Goal: Transaction & Acquisition: Obtain resource

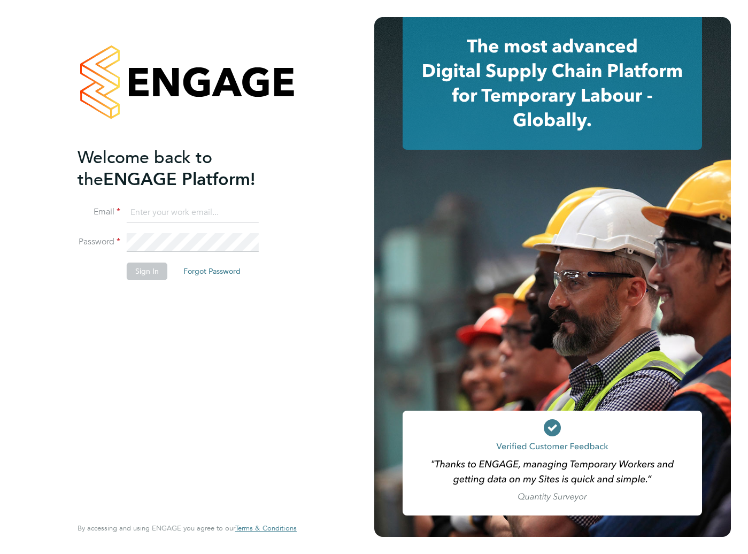
type input "support@engagelabs.io"
click at [140, 276] on button "Sign In" at bounding box center [147, 270] width 41 height 17
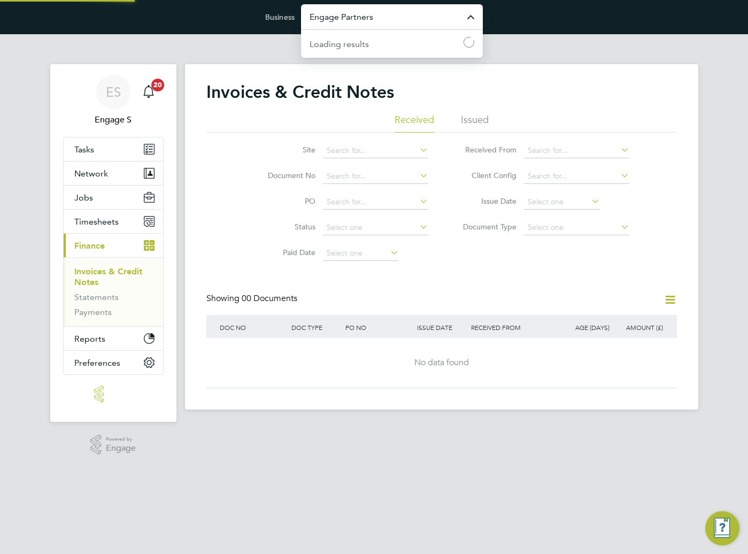
click at [383, 17] on input "Engage Partners" at bounding box center [392, 16] width 182 height 25
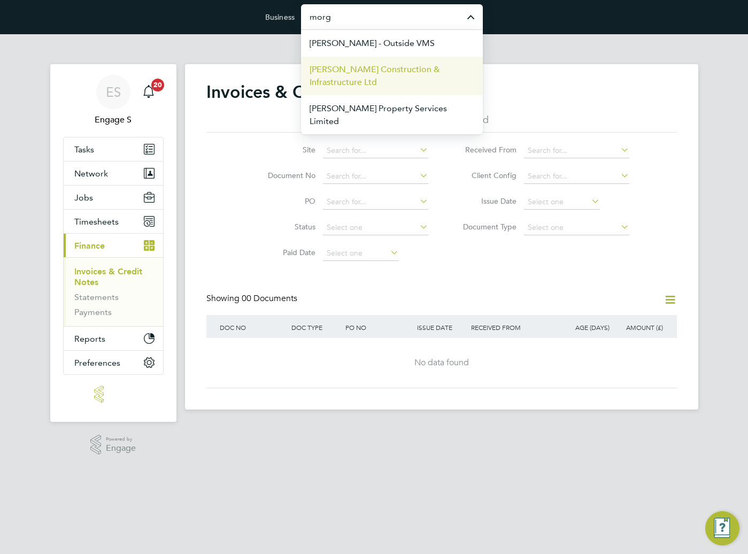
click at [369, 74] on span "Morgan Sindall Construction & Infrastructure Ltd" at bounding box center [391, 76] width 165 height 26
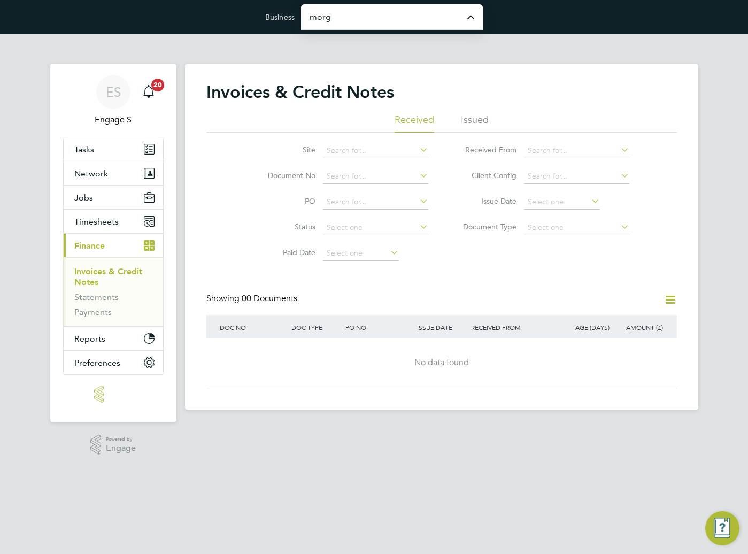
type input "Morgan Sindall Construction & Infrastructure Ltd"
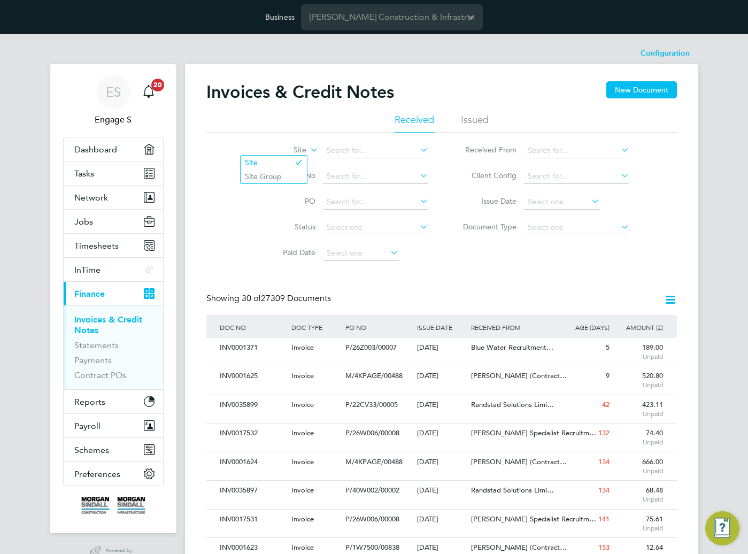
click at [305, 146] on label "Site" at bounding box center [275, 150] width 61 height 11
click at [288, 176] on li "Site Group" at bounding box center [274, 176] width 66 height 14
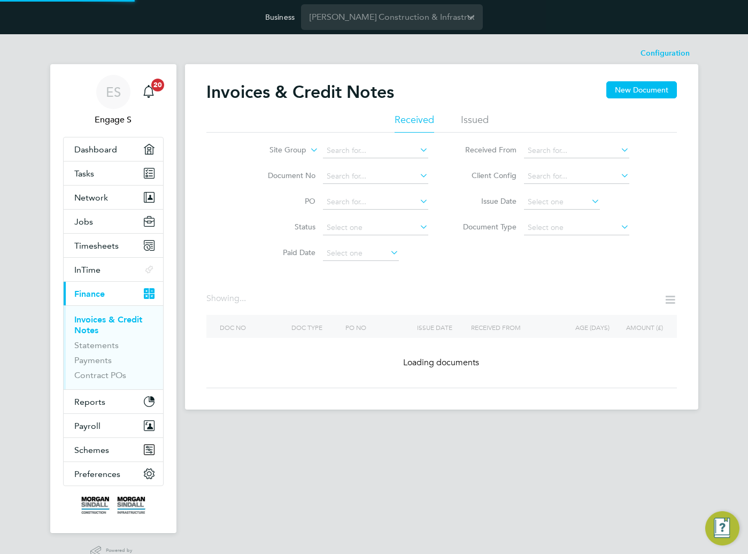
click at [373, 142] on li "Site Group" at bounding box center [341, 151] width 201 height 26
click at [359, 154] on input at bounding box center [375, 150] width 105 height 15
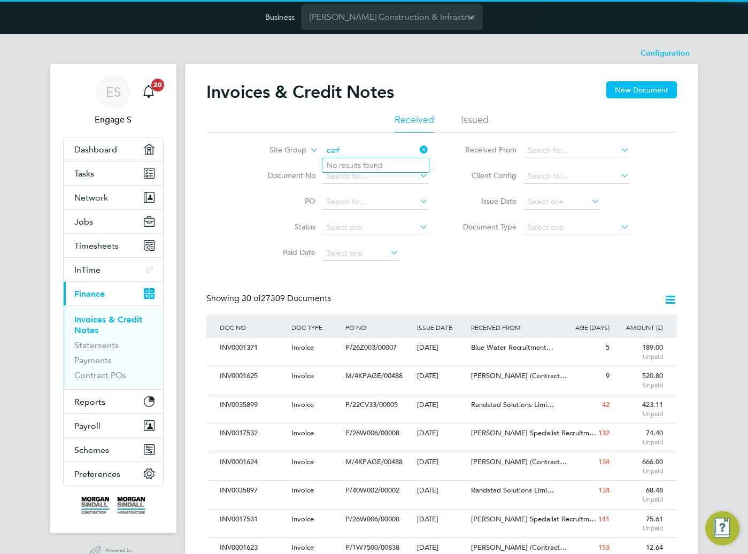
scroll to position [20, 73]
type input "carf"
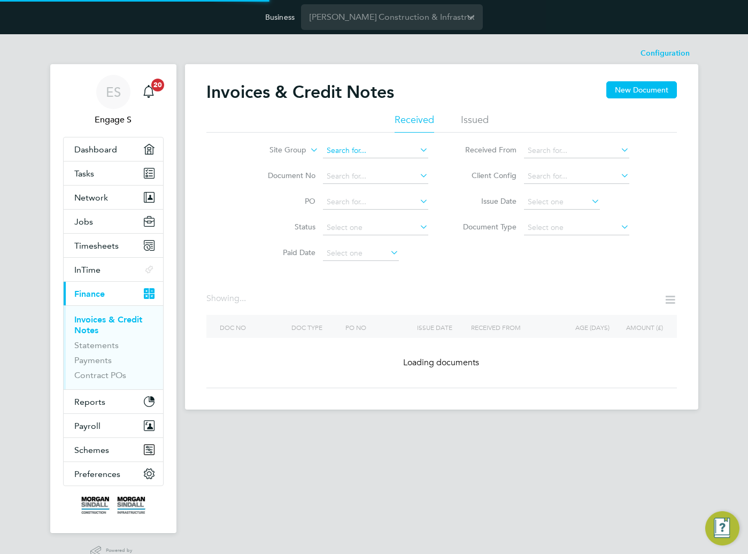
click at [381, 148] on input at bounding box center [375, 150] width 105 height 15
click at [335, 162] on b "Card" at bounding box center [335, 165] width 17 height 9
type input "Cardiff"
click at [580, 151] on input at bounding box center [576, 150] width 105 height 15
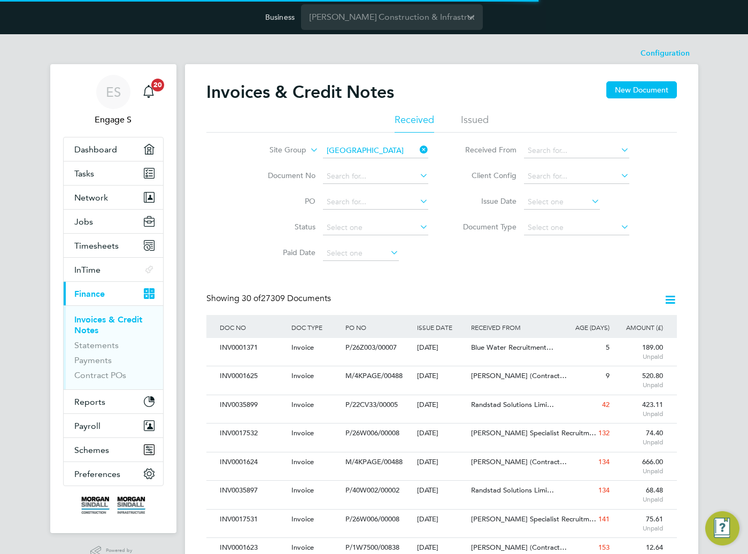
click at [589, 274] on li "Hays Specialist Recruitment Limited" at bounding box center [610, 286] width 174 height 24
type input "Hays Specialist Recruitment Limited"
click at [577, 229] on input at bounding box center [576, 227] width 105 height 15
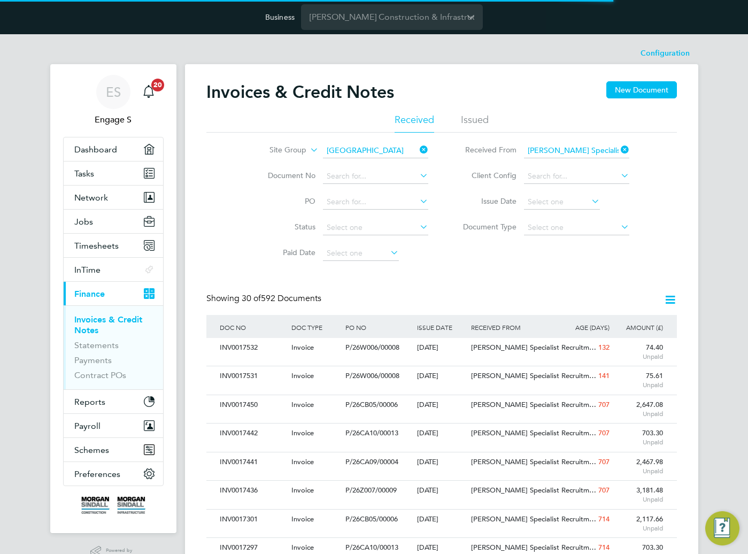
click at [567, 255] on li "Credit notes" at bounding box center [576, 256] width 106 height 14
type input "Credit notes"
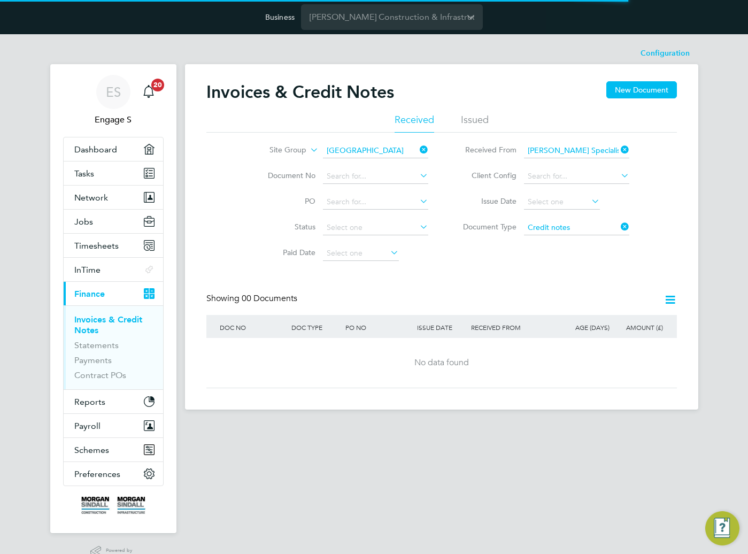
click at [669, 300] on icon at bounding box center [669, 299] width 13 height 13
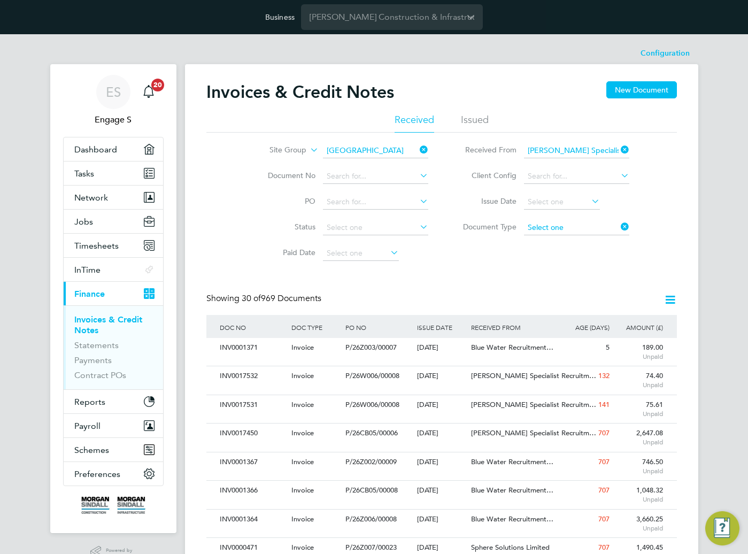
click at [585, 226] on input at bounding box center [576, 227] width 105 height 15
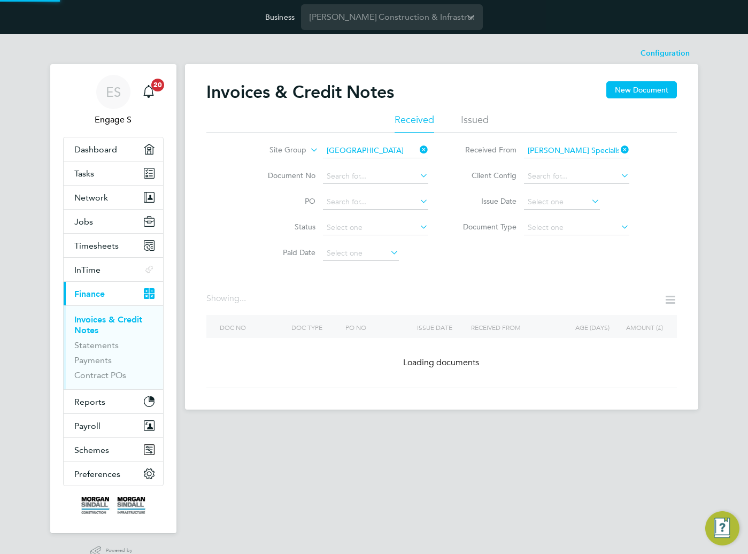
click at [569, 256] on li "Credit notes" at bounding box center [576, 256] width 106 height 14
type input "Credit notes"
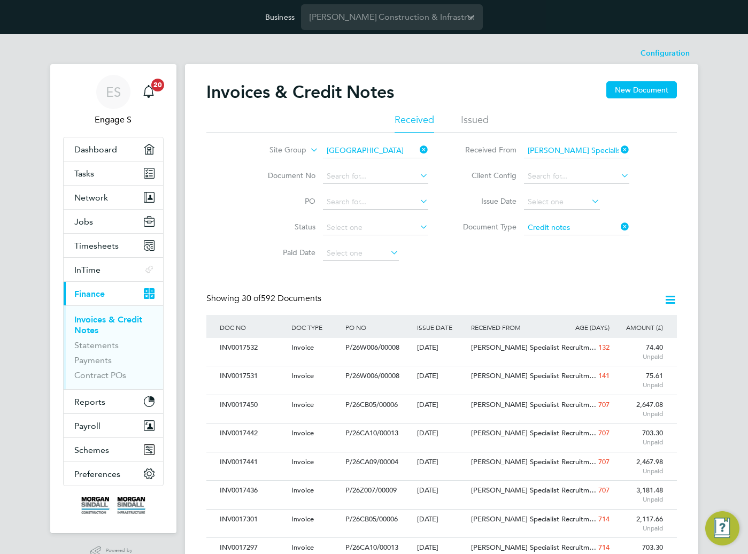
click at [599, 265] on div "Site Group Cardiff Document No PO Status Paid Date Issued To Received From Hays…" at bounding box center [441, 200] width 470 height 134
click at [618, 224] on icon at bounding box center [618, 226] width 0 height 15
click at [606, 226] on input at bounding box center [576, 227] width 105 height 15
click at [567, 254] on li "Credit notes" at bounding box center [576, 256] width 106 height 14
type input "Credit notes"
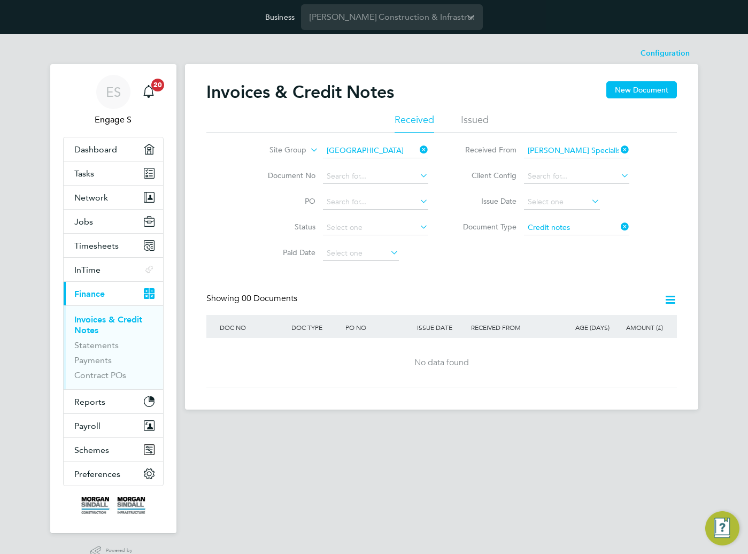
click at [671, 296] on icon at bounding box center [669, 299] width 13 height 13
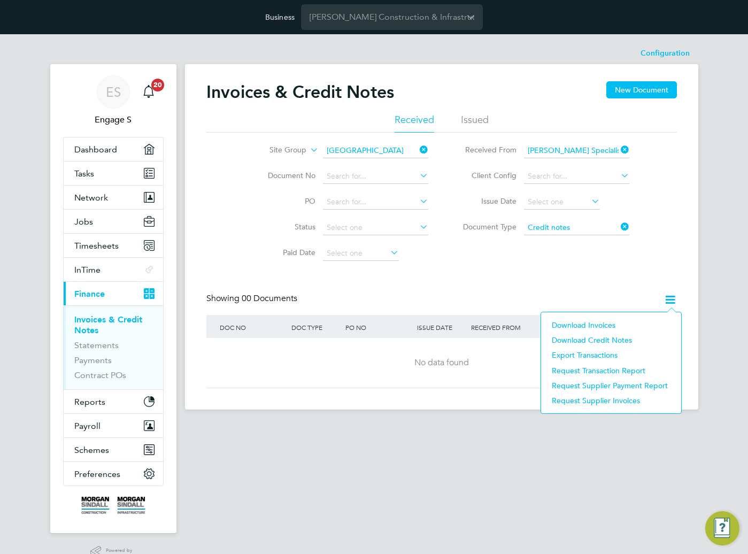
click at [595, 337] on li "Download credit notes" at bounding box center [610, 339] width 129 height 15
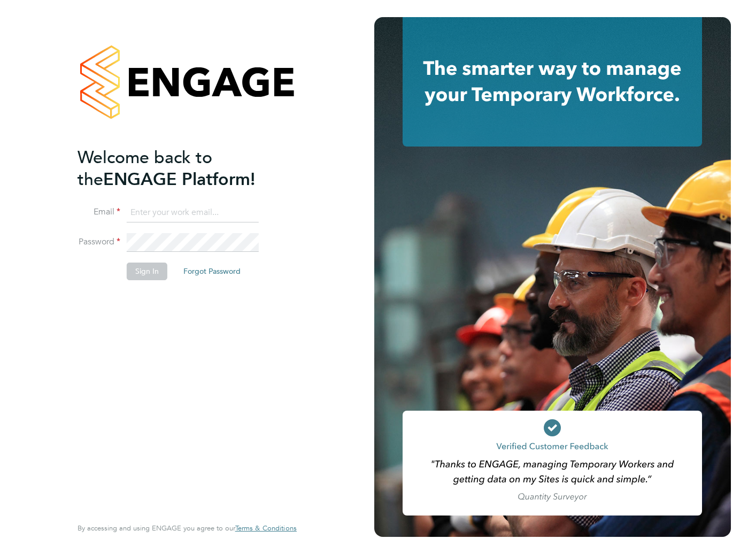
type input "[EMAIL_ADDRESS][DOMAIN_NAME]"
click at [134, 275] on button "Sign In" at bounding box center [147, 270] width 41 height 17
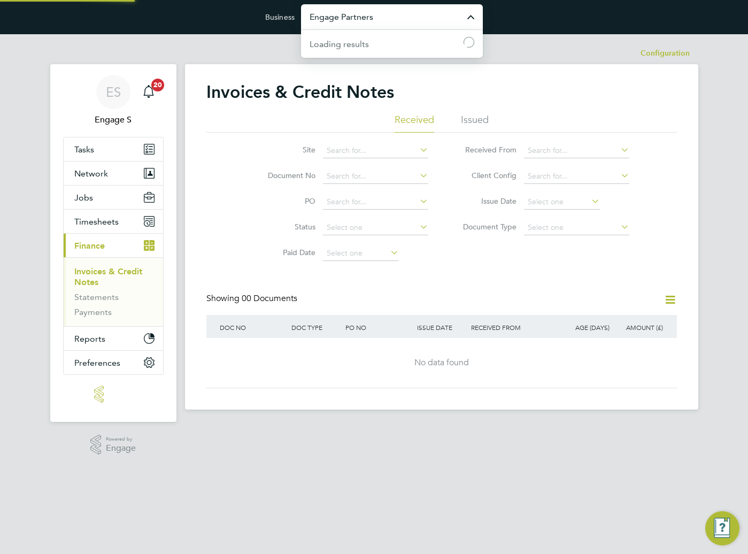
click at [387, 24] on input "Engage Partners" at bounding box center [392, 16] width 182 height 25
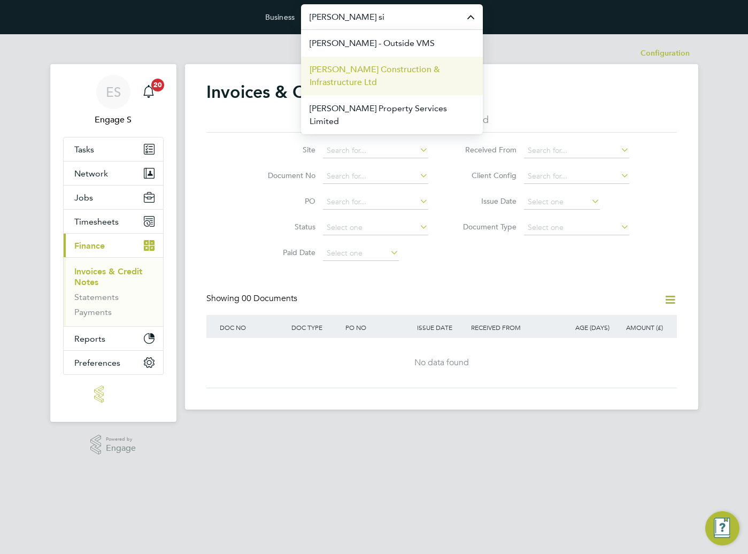
click at [357, 79] on span "[PERSON_NAME] Construction & Infrastructure Ltd" at bounding box center [391, 76] width 165 height 26
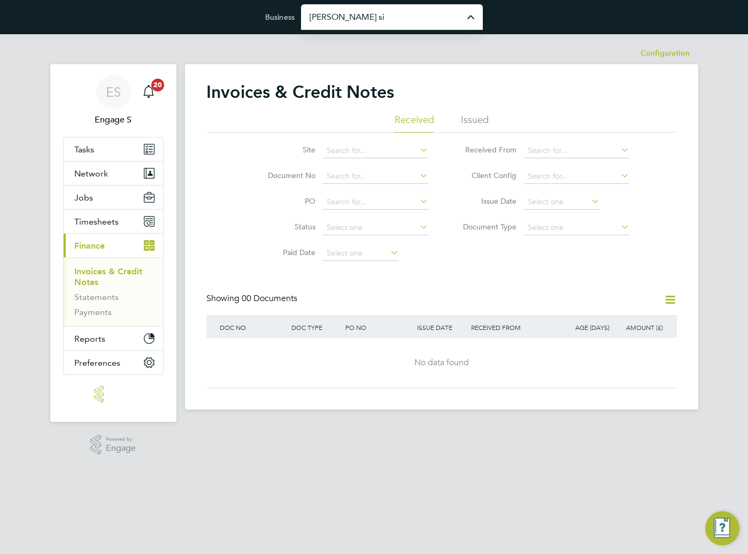
type input "[PERSON_NAME] Construction & Infrastructure Ltd"
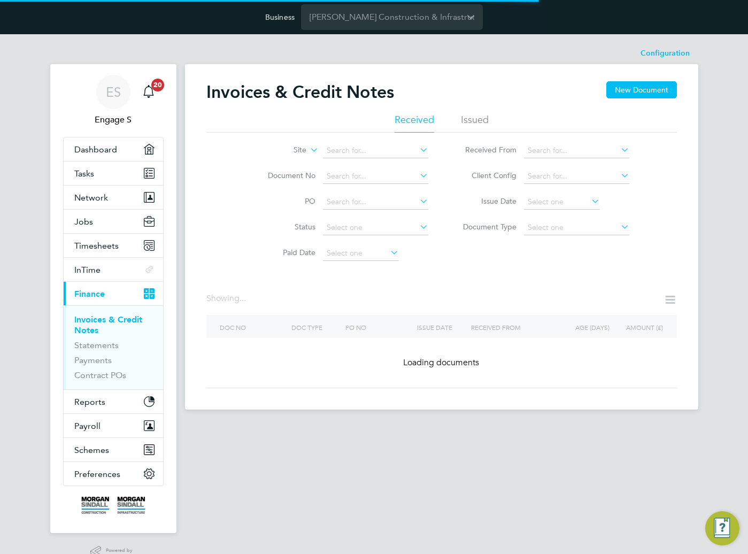
click at [594, 330] on div "Invoices & Credit Notes New Document Received Issued Site Document No PO Status…" at bounding box center [441, 234] width 470 height 307
click at [594, 291] on div "Invoices & Credit Notes New Document Received Issued Site Document No PO Status…" at bounding box center [441, 234] width 470 height 307
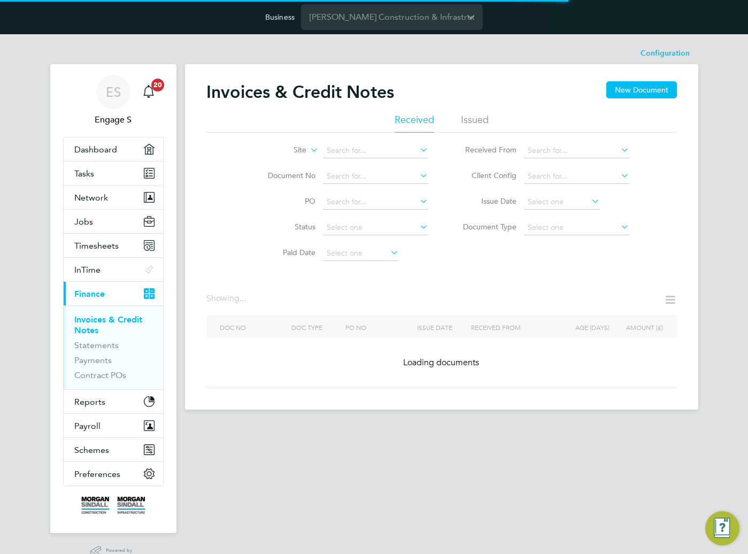
click at [577, 274] on div "Invoices & Credit Notes New Document Received Issued Site Document No PO Status…" at bounding box center [441, 234] width 470 height 307
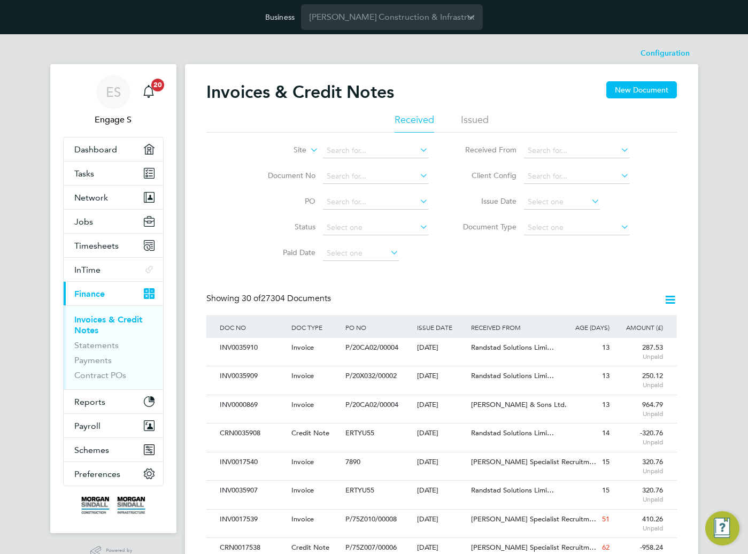
click at [438, 262] on li "Paid Date" at bounding box center [341, 254] width 201 height 26
click at [360, 156] on input at bounding box center [375, 150] width 105 height 15
click at [305, 151] on label "Site" at bounding box center [275, 150] width 61 height 11
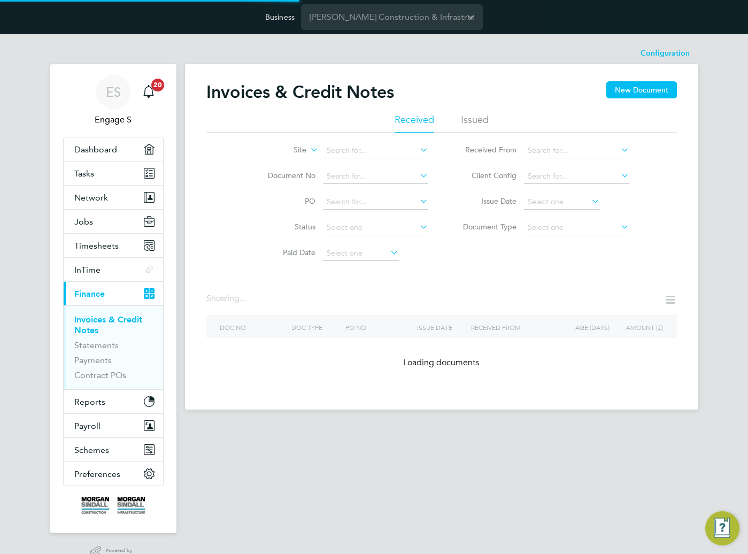
click at [286, 174] on li "Site Group" at bounding box center [274, 176] width 66 height 14
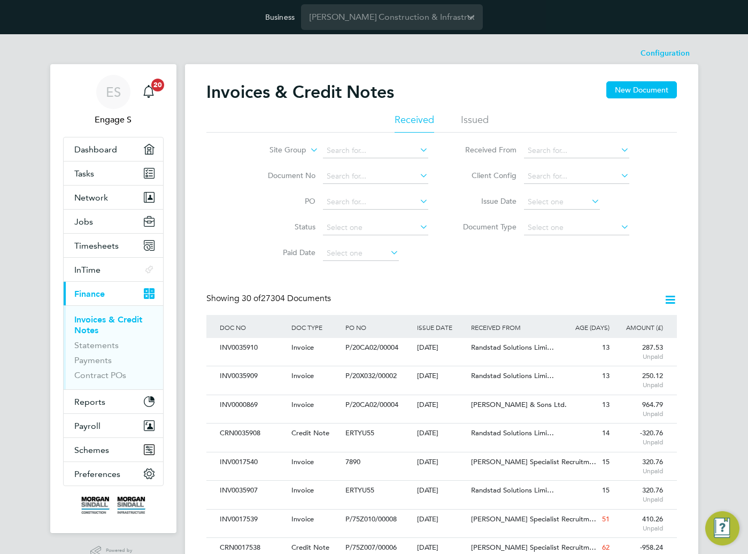
click at [305, 303] on span "30 of 27304 Documents" at bounding box center [286, 298] width 89 height 11
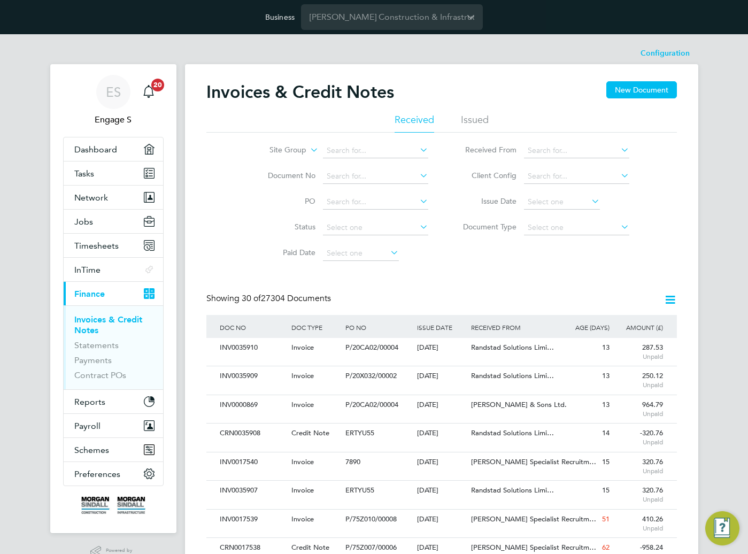
drag, startPoint x: 232, startPoint y: 298, endPoint x: 391, endPoint y: 285, distance: 159.8
click at [335, 147] on input at bounding box center [375, 150] width 105 height 15
click at [337, 162] on b "Cardi" at bounding box center [336, 164] width 19 height 9
type input "Cardiff"
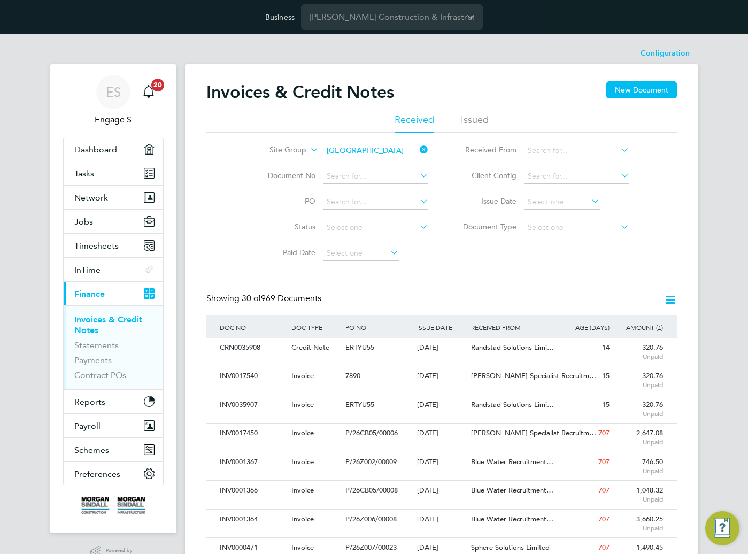
scroll to position [20, 73]
click at [564, 230] on input at bounding box center [576, 227] width 105 height 15
click at [565, 252] on li "Credit notes" at bounding box center [576, 256] width 106 height 14
type input "Credit notes"
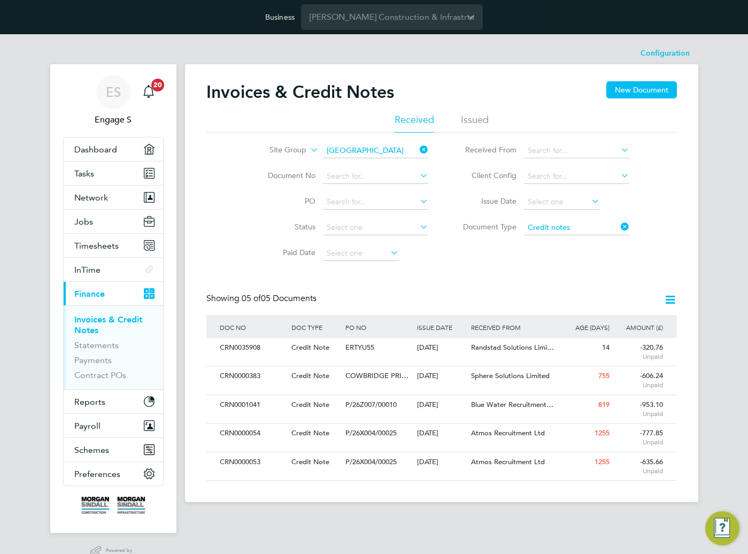
click at [671, 297] on icon at bounding box center [669, 299] width 13 height 13
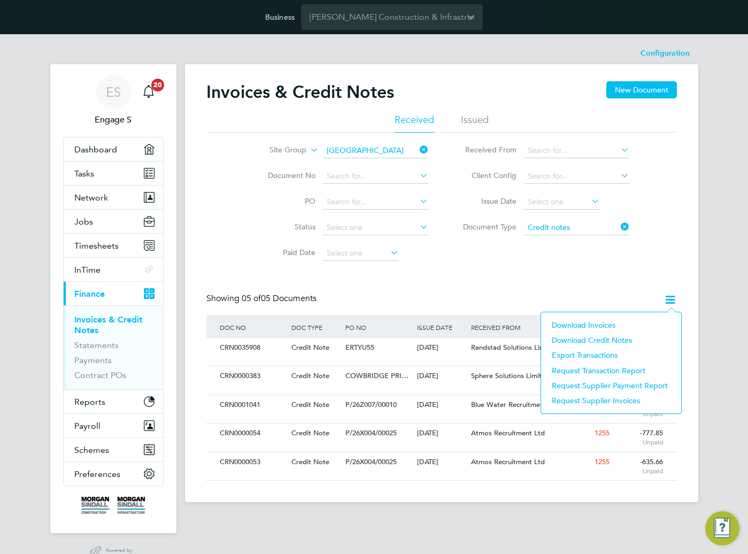
click at [581, 337] on li "Download credit notes" at bounding box center [610, 339] width 129 height 15
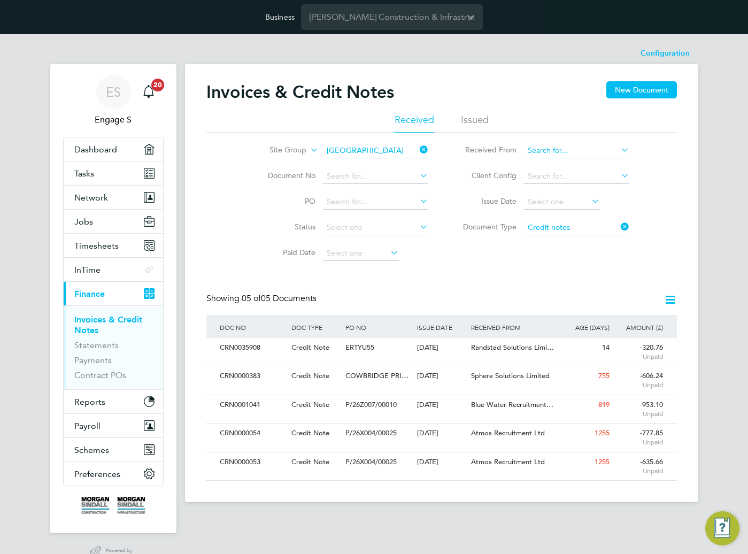
click at [584, 149] on input at bounding box center [576, 150] width 105 height 15
click at [579, 162] on li "Hays Specialist Recruitment Limited" at bounding box center [609, 165] width 173 height 14
type input "Hays Specialist Recruitment Limited"
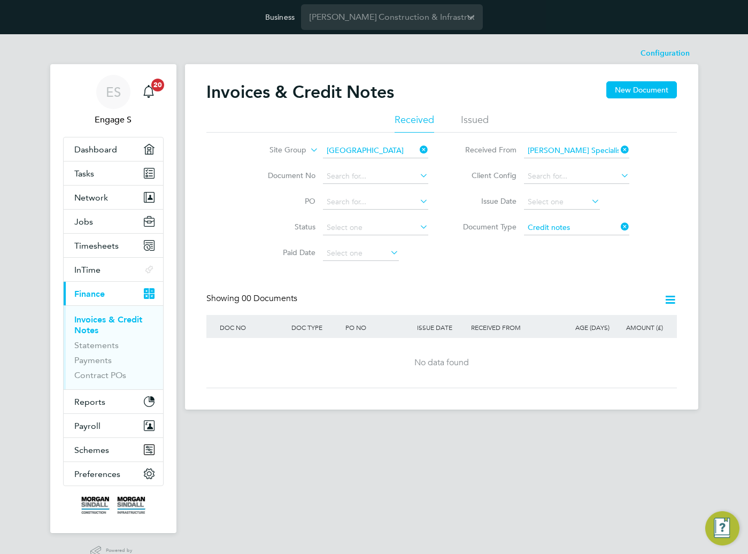
click at [669, 299] on icon at bounding box center [669, 299] width 13 height 13
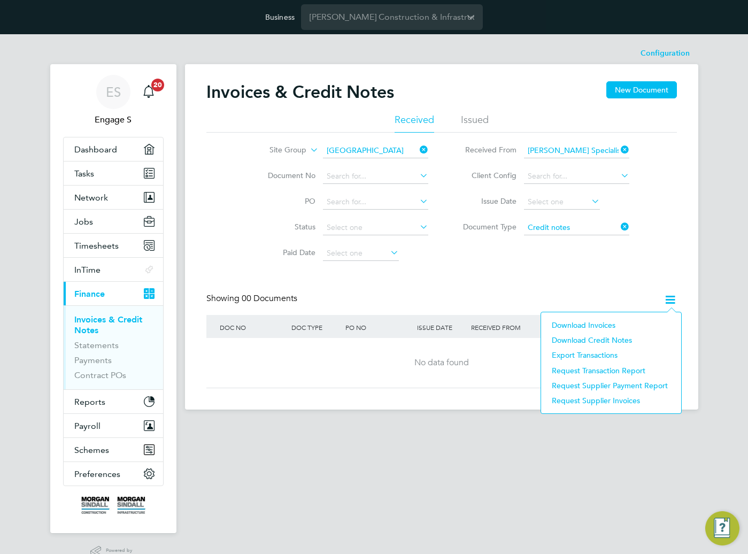
click at [606, 340] on li "Download credit notes" at bounding box center [610, 339] width 129 height 15
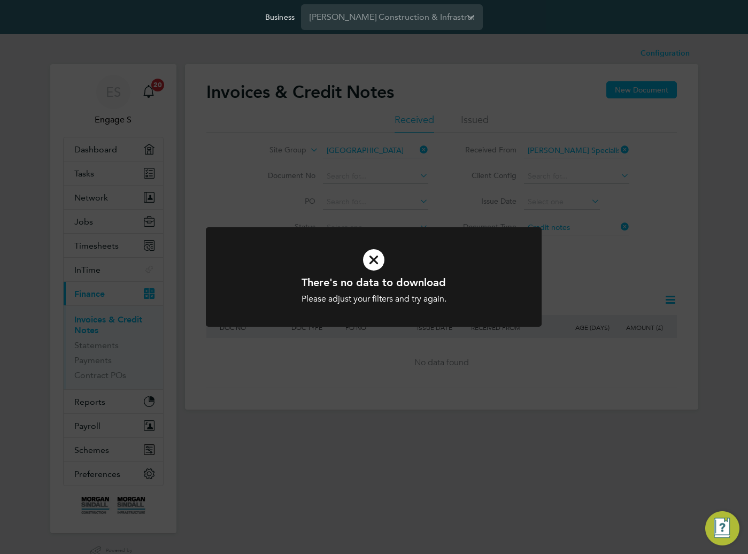
click at [617, 281] on div "There's no data to download Please adjust your filters and try again. Cancel Ok…" at bounding box center [374, 277] width 748 height 554
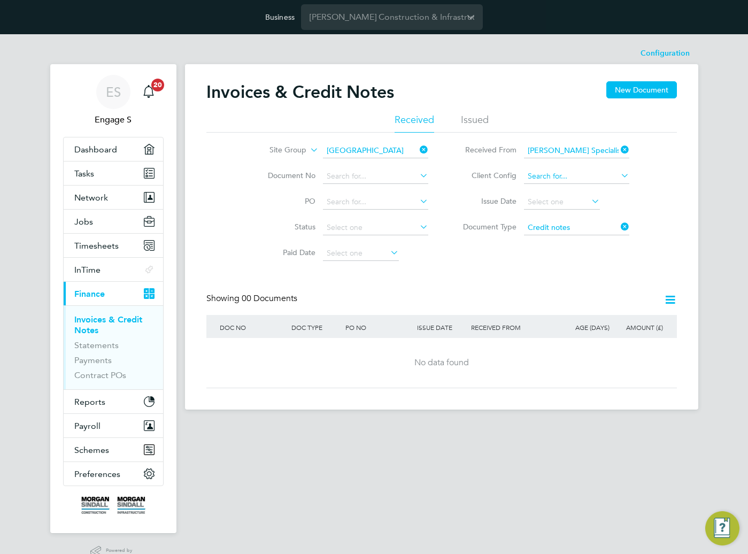
click at [569, 175] on input at bounding box center [576, 176] width 105 height 15
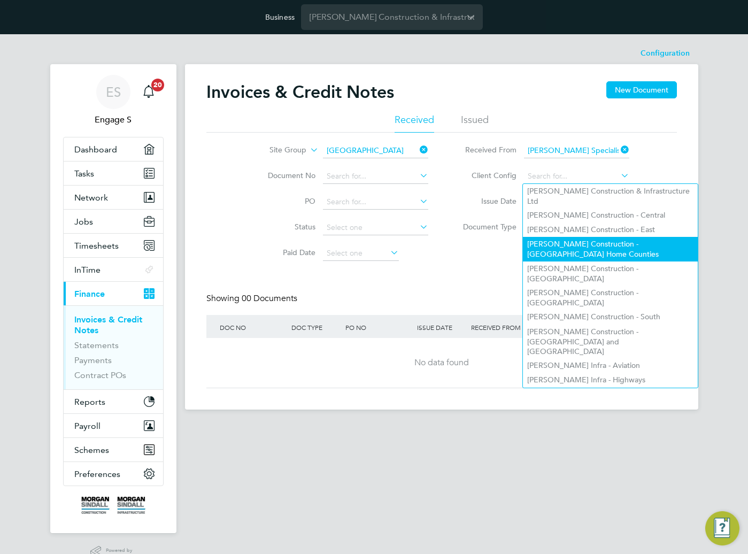
click at [578, 237] on li "[PERSON_NAME] Construction - [GEOGRAPHIC_DATA] Home Counties" at bounding box center [610, 249] width 174 height 24
type input "[PERSON_NAME] Construction - [GEOGRAPHIC_DATA] Home Counties"
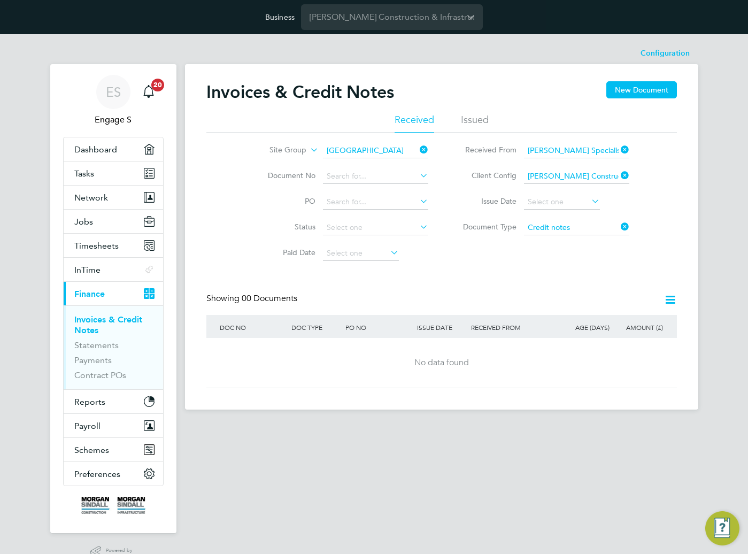
click at [664, 302] on icon at bounding box center [669, 299] width 13 height 13
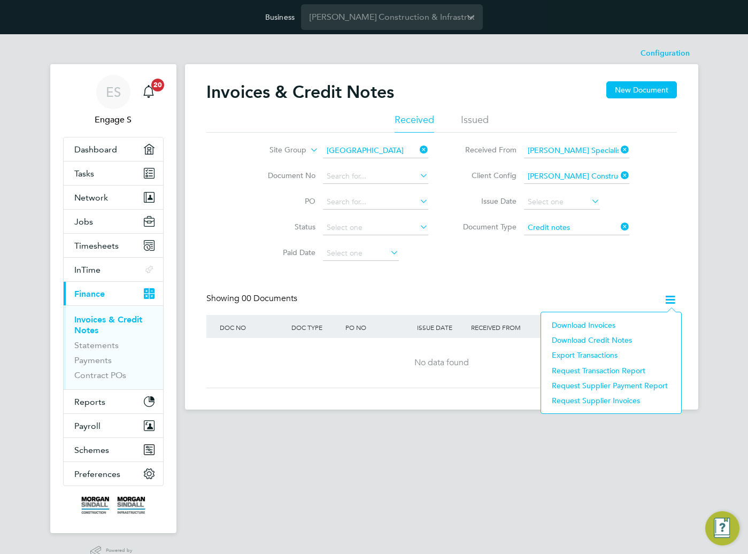
click at [602, 338] on li "Download credit notes" at bounding box center [610, 339] width 129 height 15
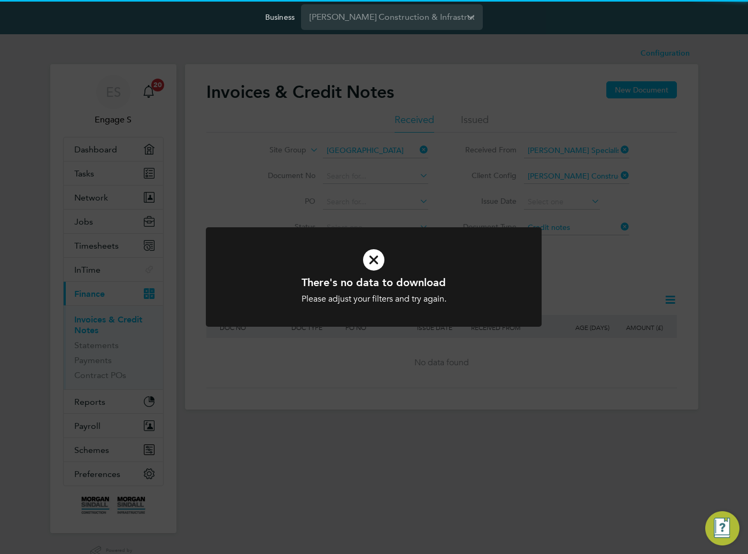
click at [610, 278] on div "There's no data to download Please adjust your filters and try again. Cancel Ok…" at bounding box center [374, 277] width 748 height 554
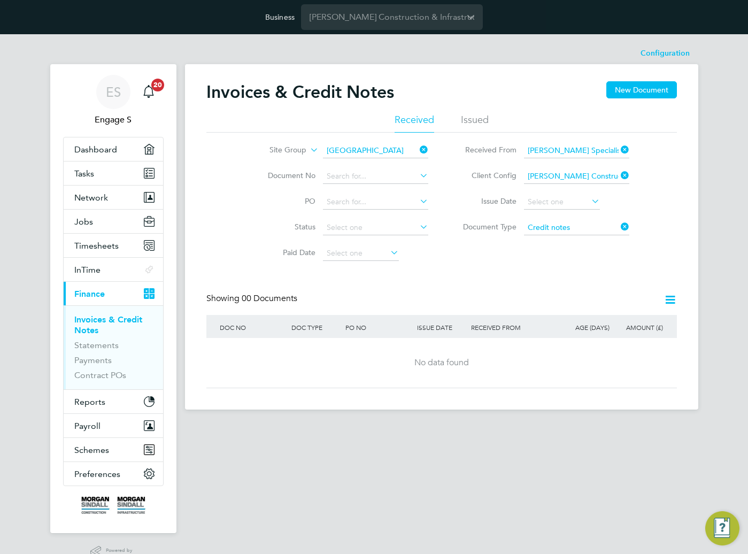
click at [618, 148] on icon at bounding box center [618, 149] width 0 height 15
click at [671, 303] on icon at bounding box center [669, 299] width 13 height 13
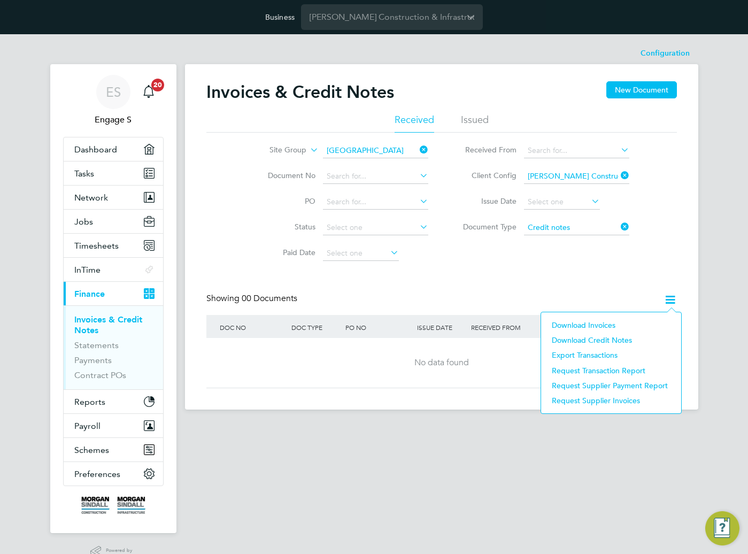
click at [610, 339] on li "Download credit notes" at bounding box center [610, 339] width 129 height 15
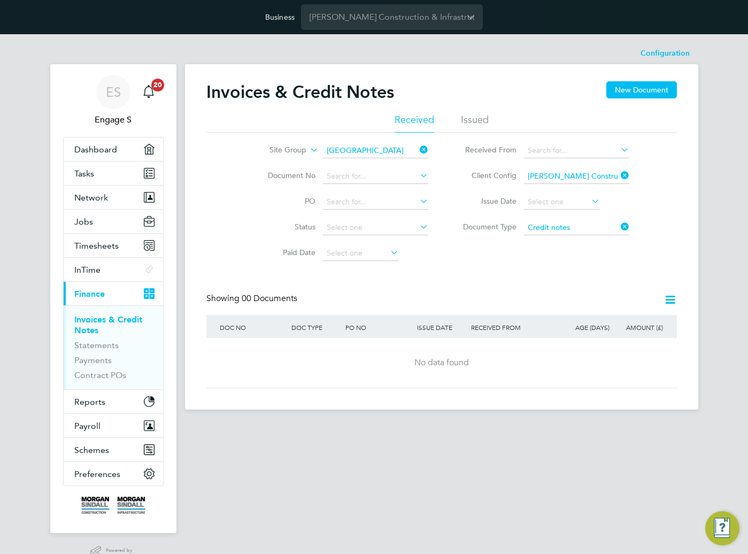
click at [531, 277] on div "Invoices & Credit Notes New Document Received Issued Site Group Cardiff Documen…" at bounding box center [441, 234] width 470 height 307
drag, startPoint x: 609, startPoint y: 264, endPoint x: 531, endPoint y: 277, distance: 79.1
click at [531, 277] on div "Invoices & Credit Notes New Document Received Issued Site Group Cardiff Documen…" at bounding box center [441, 234] width 470 height 307
click at [533, 276] on div "Invoices & Credit Notes New Document Received Issued Site Group Cardiff Documen…" at bounding box center [441, 234] width 470 height 307
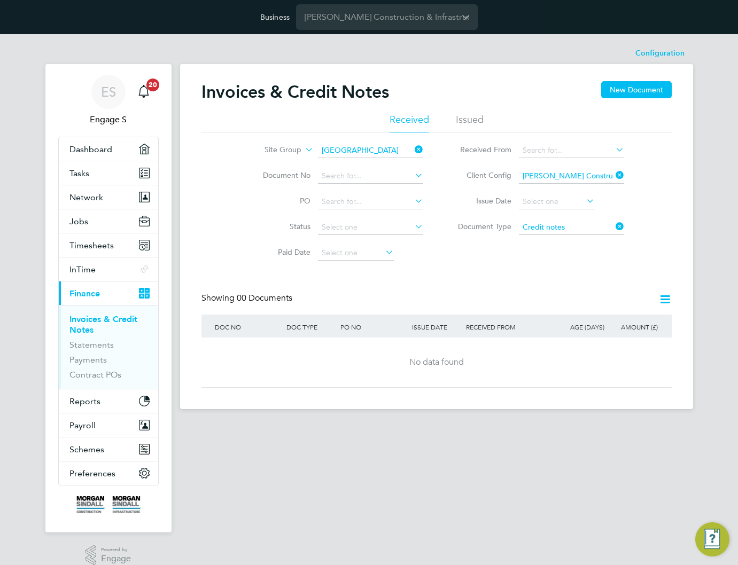
click at [614, 175] on icon at bounding box center [614, 175] width 0 height 15
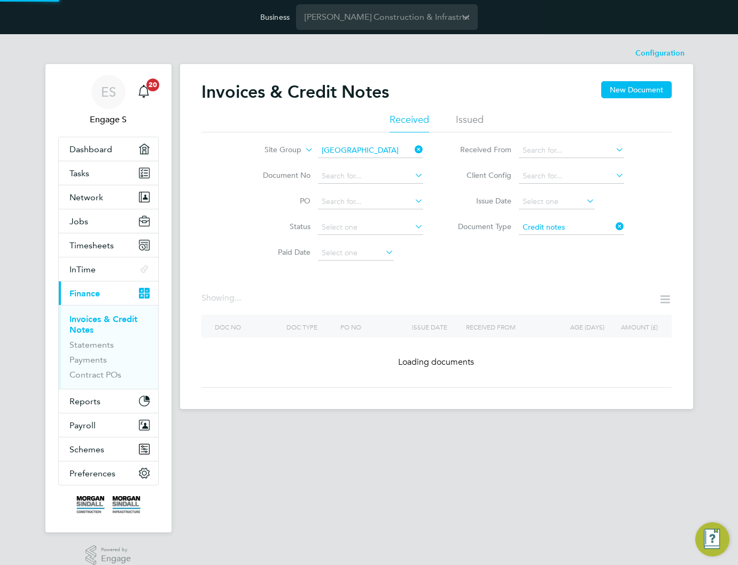
click at [614, 175] on icon at bounding box center [614, 175] width 0 height 15
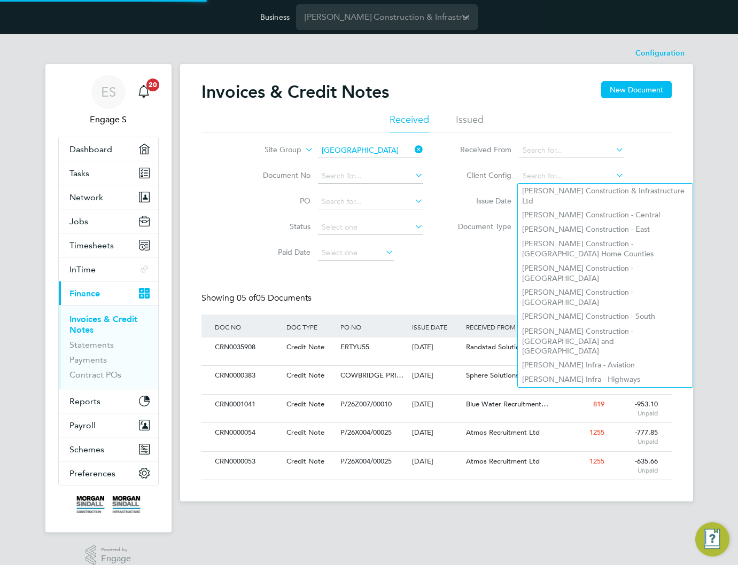
scroll to position [20, 90]
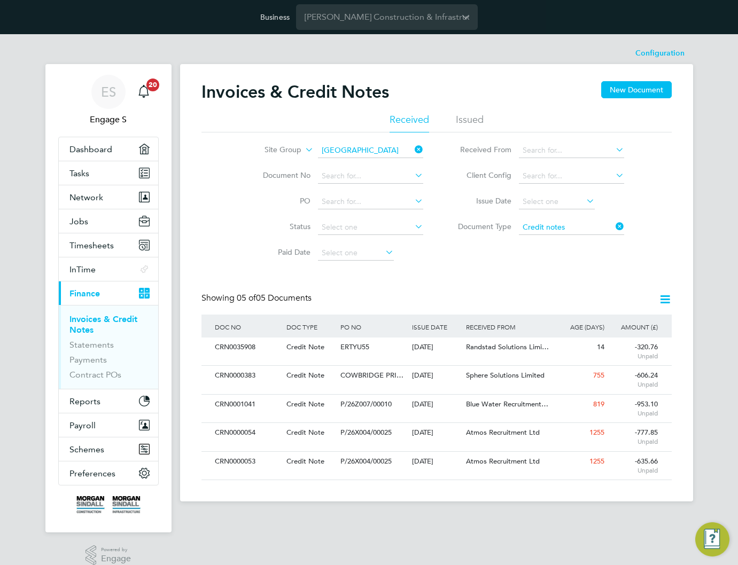
click at [477, 270] on div "Invoices & Credit Notes New Document Received Issued Site Group Cardiff Documen…" at bounding box center [437, 280] width 470 height 399
click at [553, 152] on input at bounding box center [571, 150] width 105 height 15
click at [546, 298] on li "ITS (National) Ltd." at bounding box center [605, 305] width 174 height 14
type input "ITS (National) Ltd."
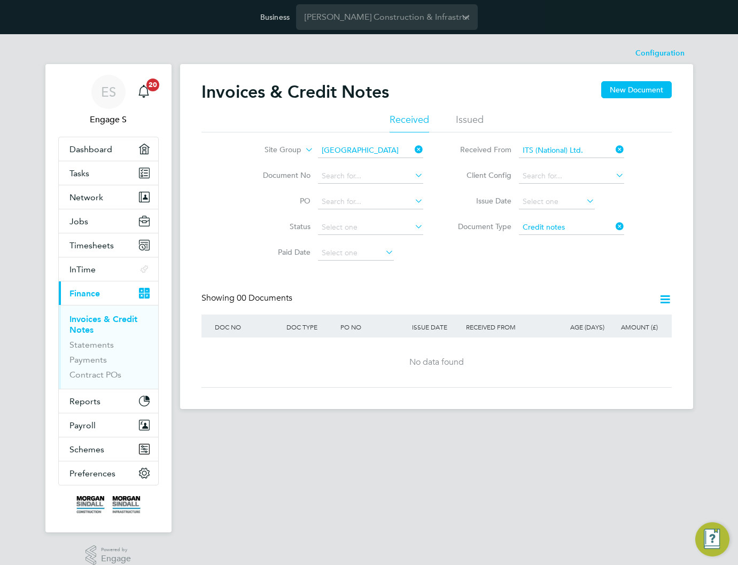
click at [663, 301] on icon at bounding box center [664, 299] width 13 height 13
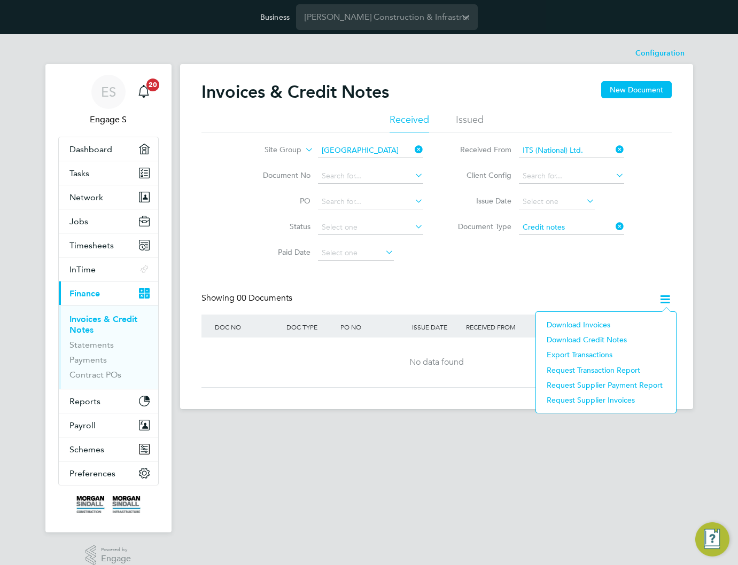
click at [586, 340] on li "Download credit notes" at bounding box center [605, 339] width 129 height 15
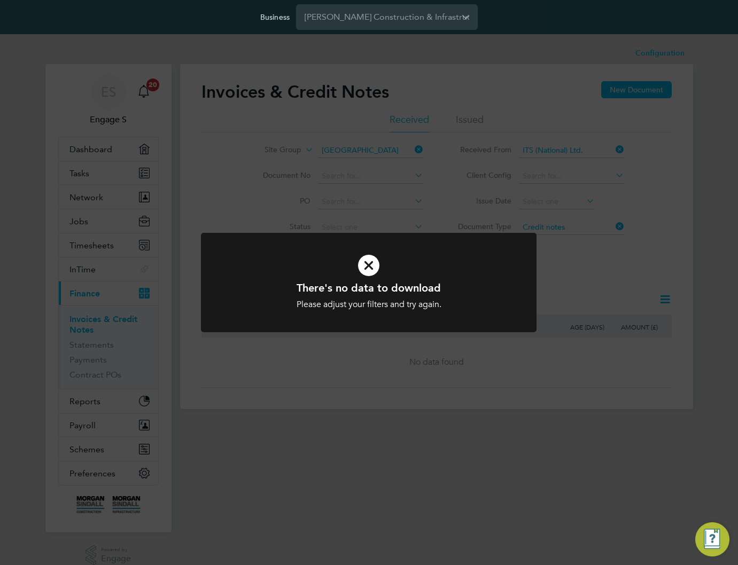
click at [583, 344] on div "There's no data to download Please adjust your filters and try again. Cancel Ok…" at bounding box center [369, 282] width 738 height 565
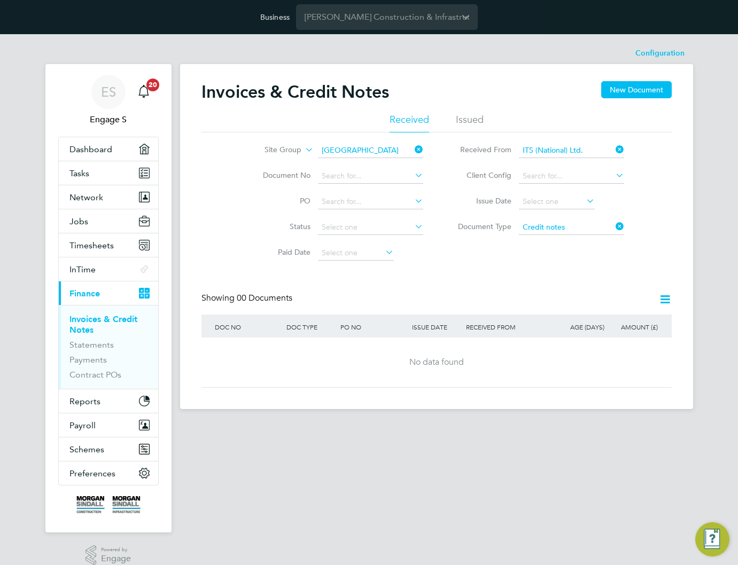
click at [614, 149] on icon at bounding box center [614, 149] width 0 height 15
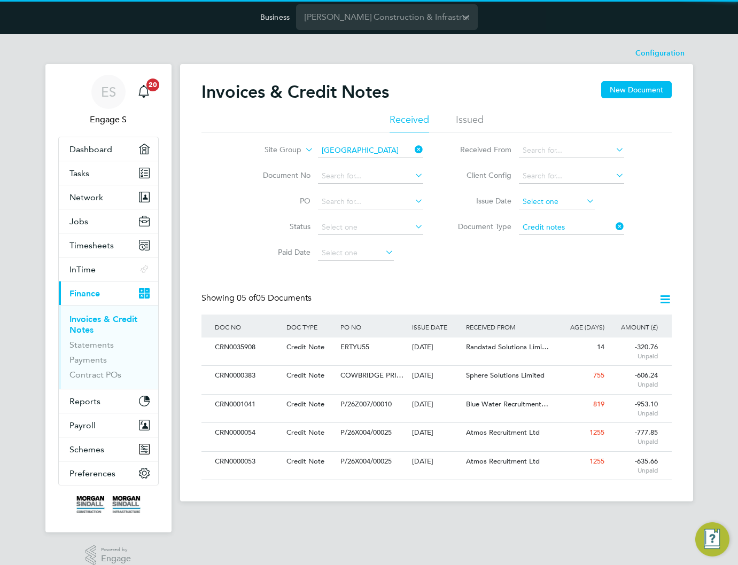
click at [539, 207] on input at bounding box center [557, 202] width 76 height 15
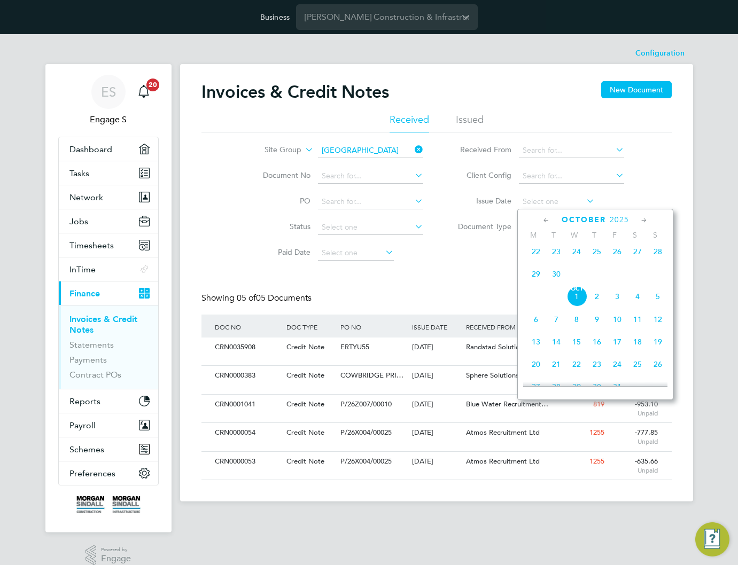
click at [575, 304] on span "Oct 1" at bounding box center [577, 296] width 20 height 20
type input "01 Oct 2025"
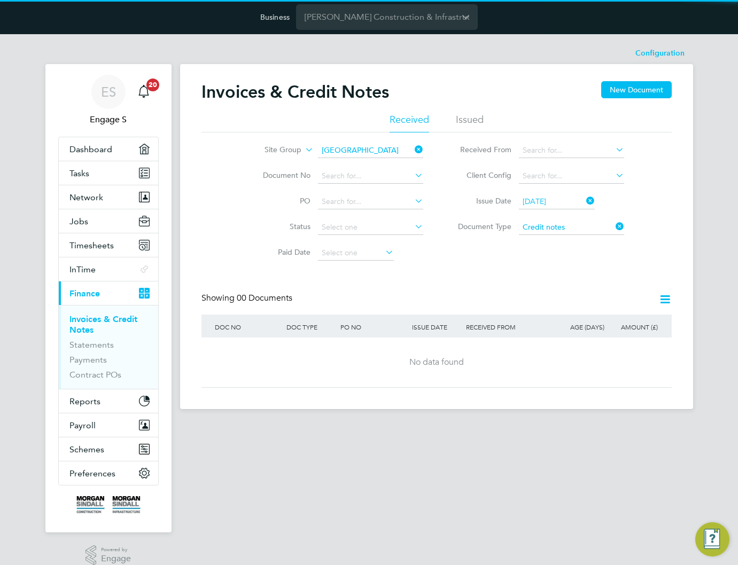
click at [665, 303] on icon at bounding box center [664, 299] width 13 height 13
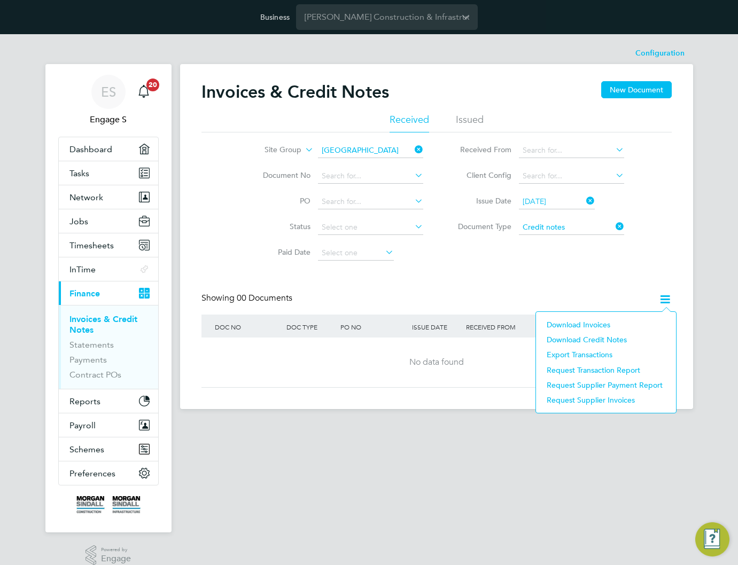
click at [576, 342] on li "Download credit notes" at bounding box center [605, 339] width 129 height 15
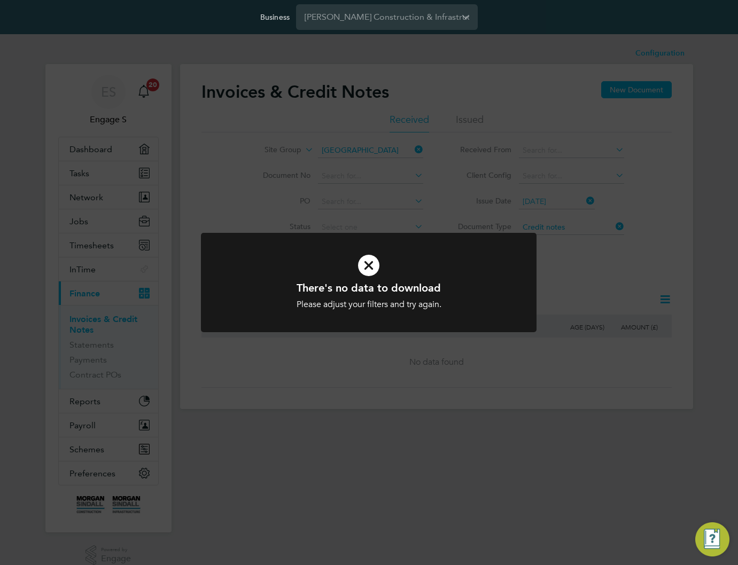
click at [595, 289] on div "There's no data to download Please adjust your filters and try again. Cancel Ok…" at bounding box center [369, 282] width 738 height 565
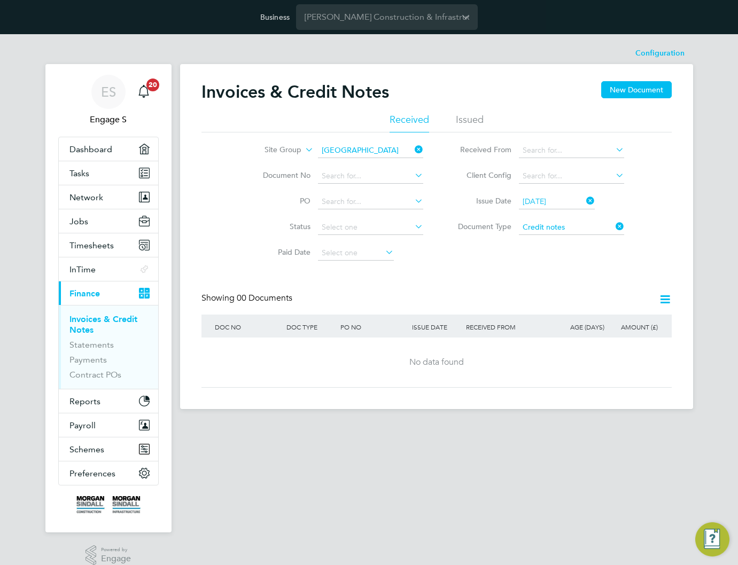
click at [584, 202] on icon at bounding box center [584, 200] width 0 height 15
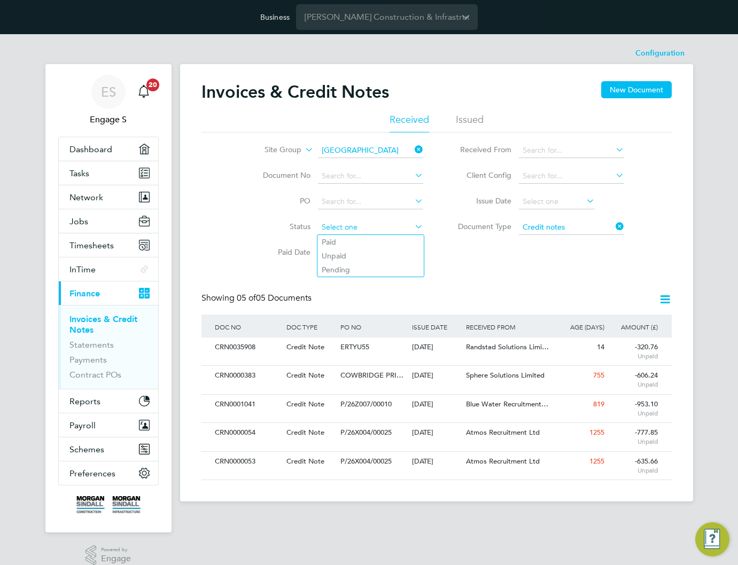
click at [394, 226] on input at bounding box center [370, 227] width 105 height 15
click at [379, 238] on li "Paid" at bounding box center [370, 242] width 106 height 14
type input "Paid"
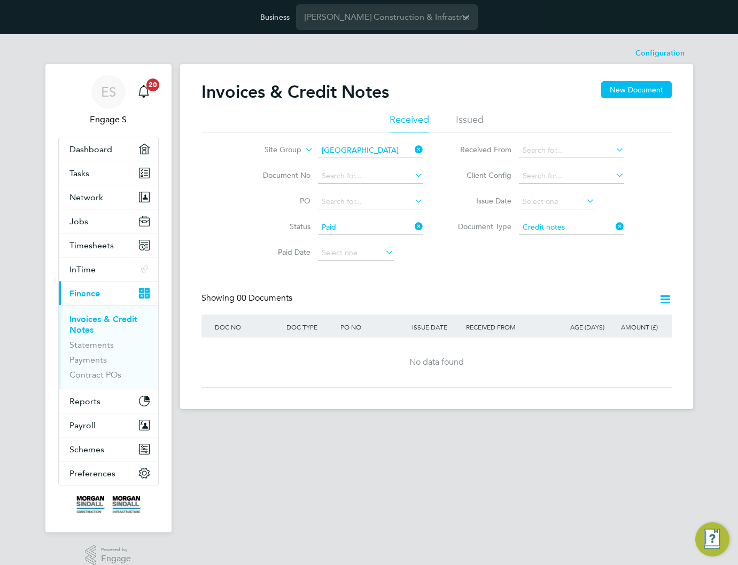
click at [663, 301] on icon at bounding box center [664, 299] width 13 height 13
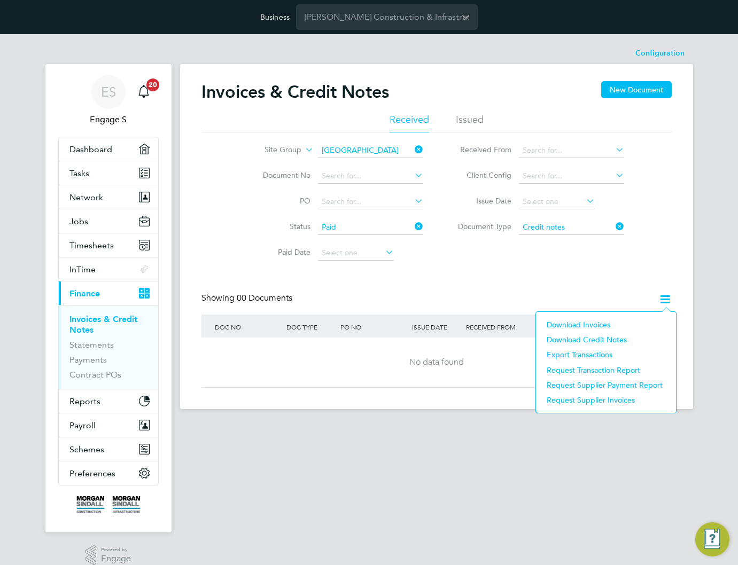
click at [589, 343] on li "Download credit notes" at bounding box center [605, 339] width 129 height 15
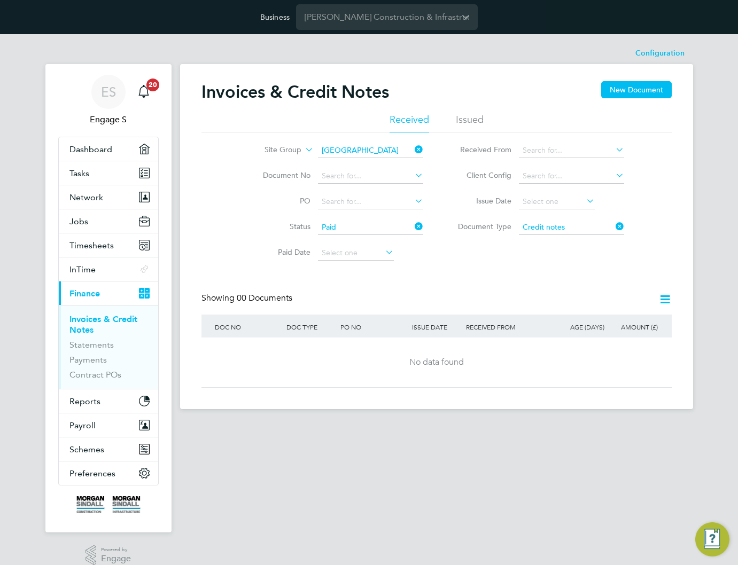
click at [413, 225] on icon at bounding box center [413, 226] width 0 height 15
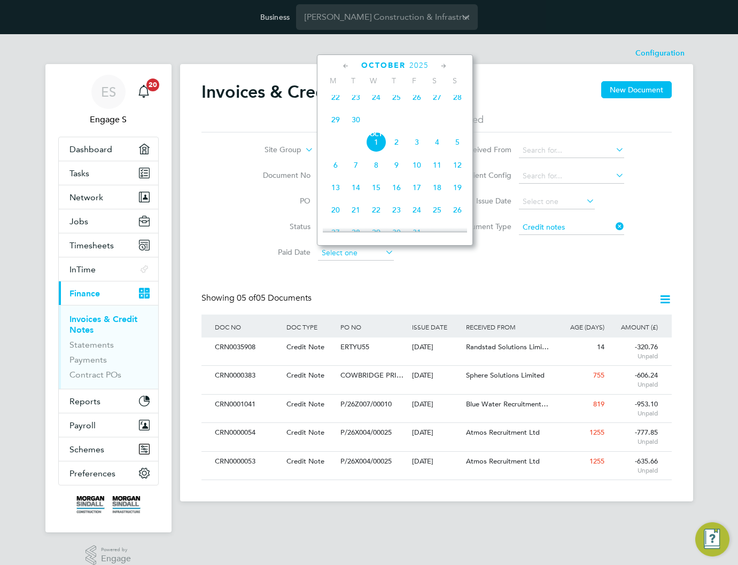
click at [370, 252] on input at bounding box center [356, 253] width 76 height 15
click at [352, 100] on span "23" at bounding box center [356, 97] width 20 height 20
type input "23 Sep 2025"
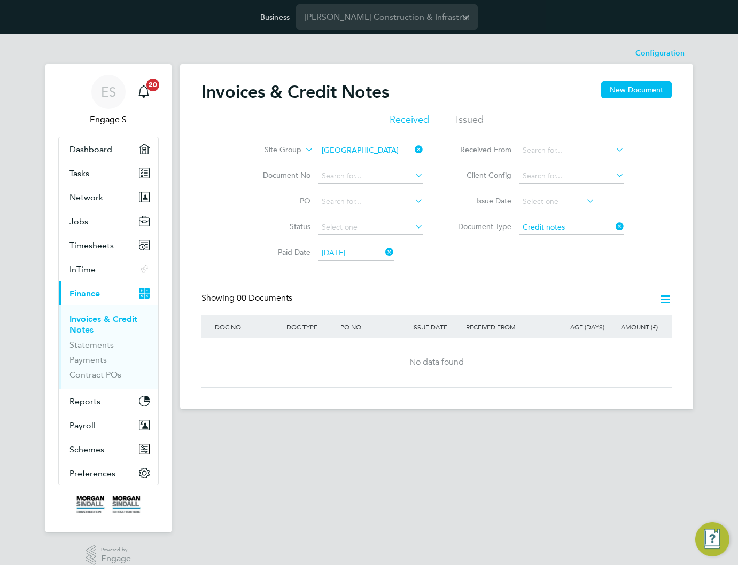
click at [665, 298] on icon at bounding box center [664, 299] width 13 height 13
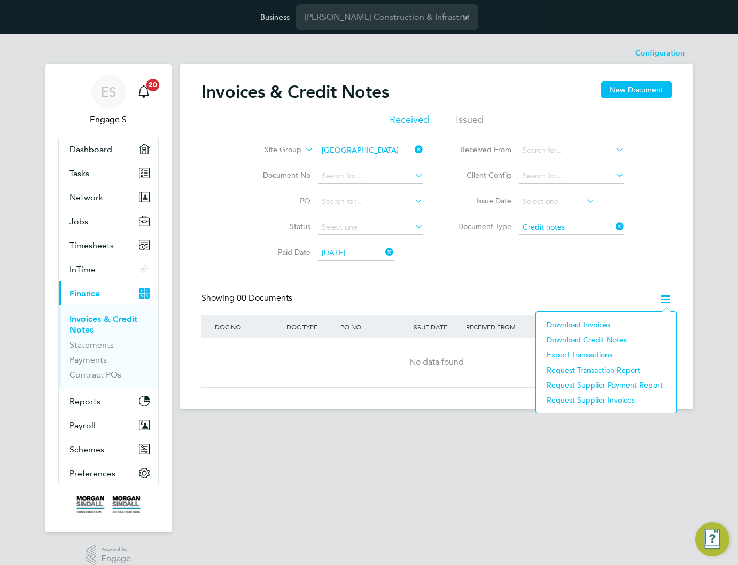
click at [598, 336] on li "Download credit notes" at bounding box center [605, 339] width 129 height 15
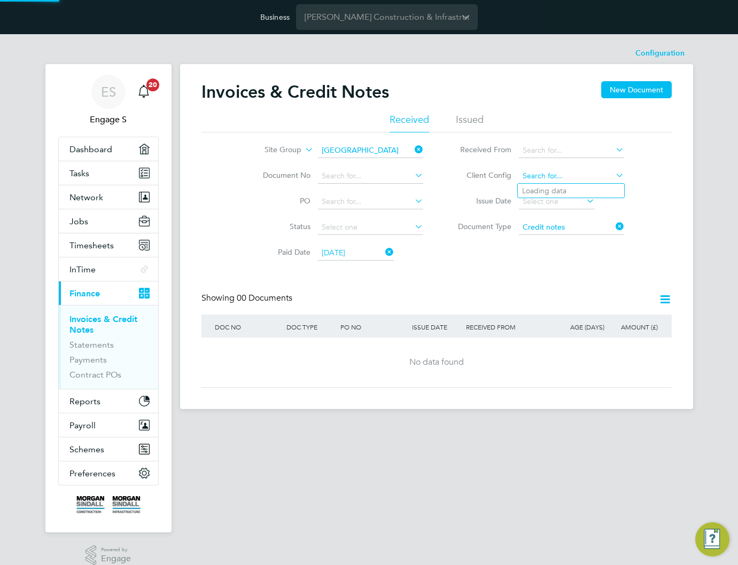
click at [575, 179] on input at bounding box center [571, 176] width 105 height 15
click at [564, 208] on li "[PERSON_NAME] Construction - Central" at bounding box center [605, 215] width 174 height 14
type input "[PERSON_NAME] Construction - Central"
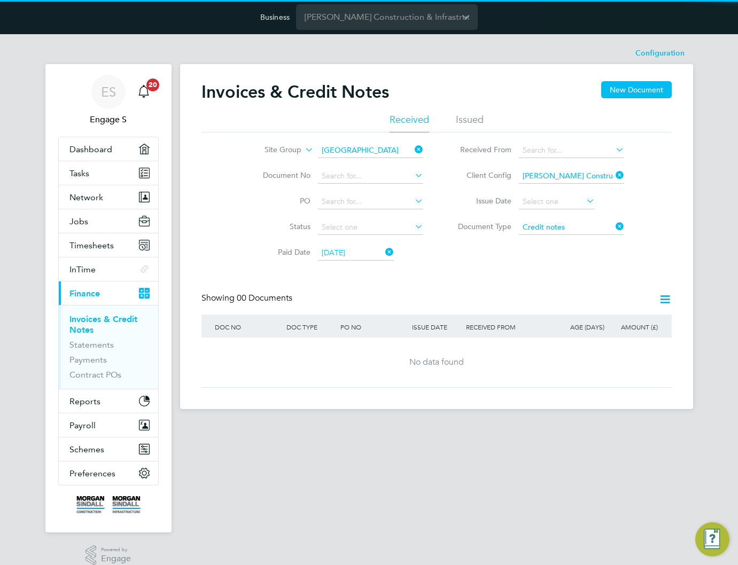
click at [383, 250] on icon at bounding box center [383, 252] width 0 height 15
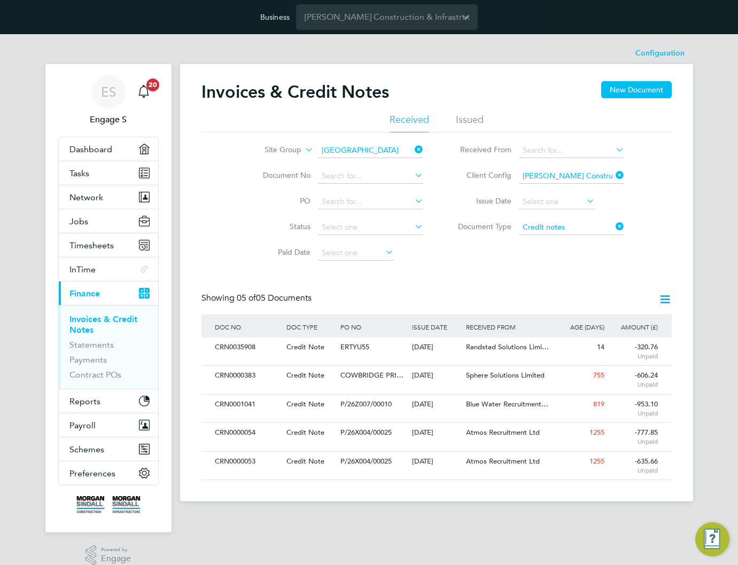
click at [614, 176] on icon at bounding box center [614, 175] width 0 height 15
click at [602, 173] on input at bounding box center [571, 176] width 105 height 15
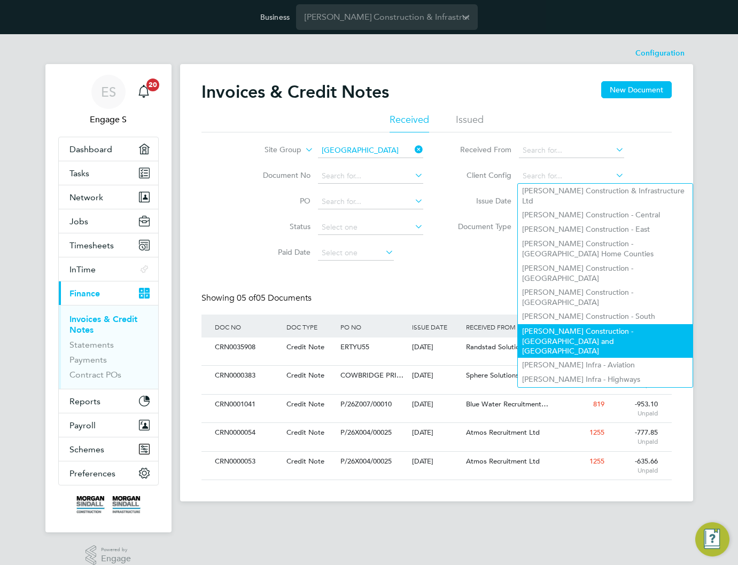
click at [598, 324] on li "[PERSON_NAME] Construction - [GEOGRAPHIC_DATA] and [GEOGRAPHIC_DATA]" at bounding box center [605, 341] width 174 height 34
type input "[PERSON_NAME] Construction - [GEOGRAPHIC_DATA] and [GEOGRAPHIC_DATA]"
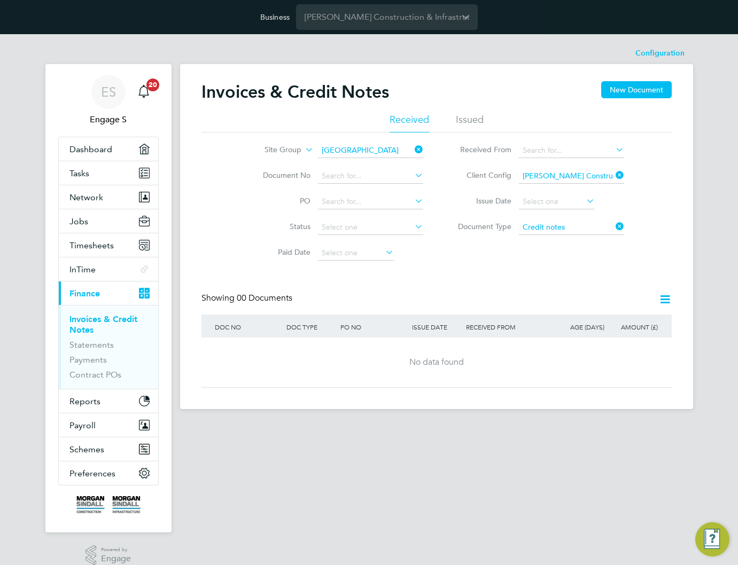
click at [665, 299] on icon at bounding box center [664, 299] width 13 height 13
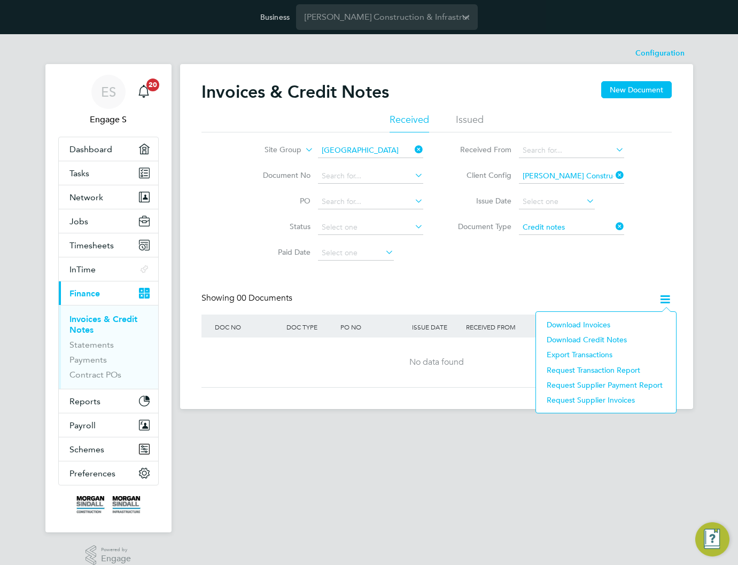
click at [594, 342] on li "Download credit notes" at bounding box center [605, 339] width 129 height 15
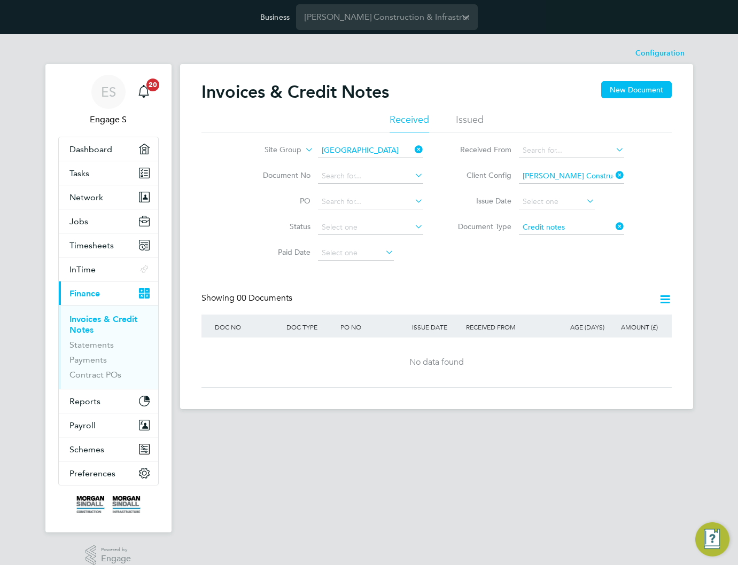
click at [563, 290] on div "Invoices & Credit Notes New Document Received Issued Site Group Cardiff Documen…" at bounding box center [437, 234] width 470 height 307
drag, startPoint x: 507, startPoint y: 175, endPoint x: 440, endPoint y: 172, distance: 67.4
click at [440, 172] on li "Client Config Morgan Sindall Construction - Yorkshire and North East" at bounding box center [537, 177] width 201 height 26
click at [467, 148] on label "Received From" at bounding box center [480, 150] width 61 height 10
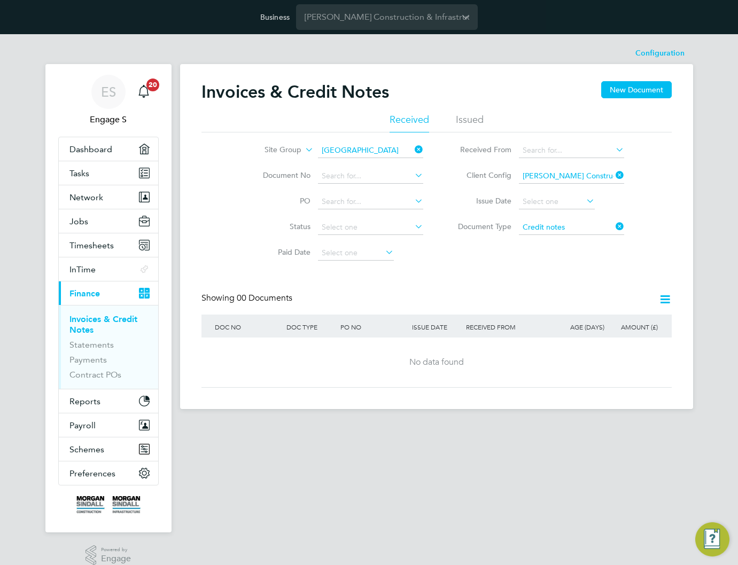
click at [467, 148] on label "Received From" at bounding box center [480, 150] width 61 height 10
drag, startPoint x: 618, startPoint y: 175, endPoint x: 614, endPoint y: 180, distance: 6.8
click at [614, 176] on icon at bounding box center [614, 175] width 0 height 15
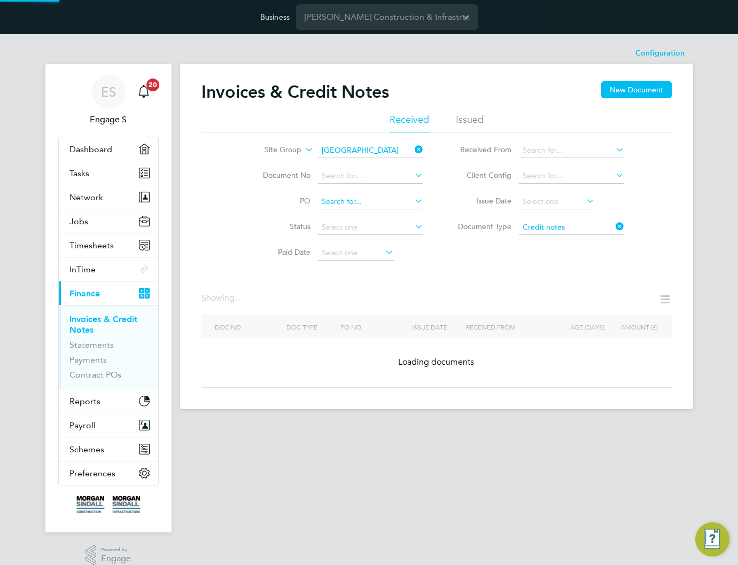
click at [355, 204] on input at bounding box center [370, 202] width 105 height 15
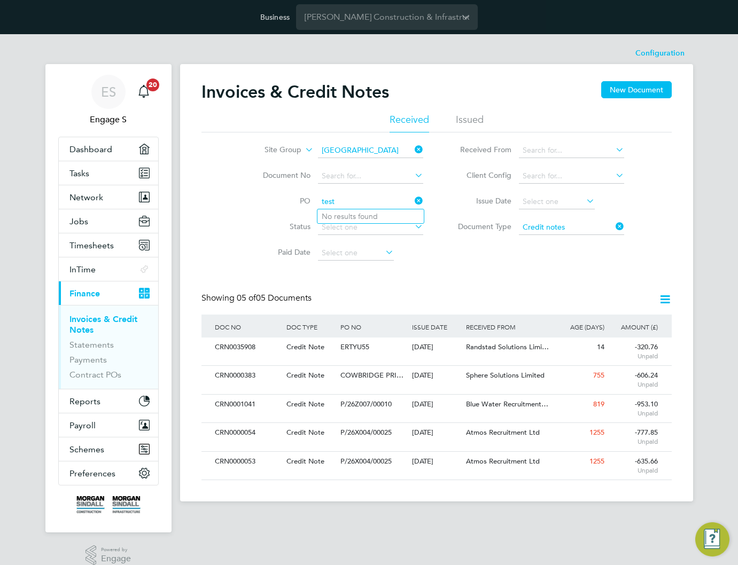
type input "test"
click at [614, 226] on icon at bounding box center [614, 226] width 0 height 15
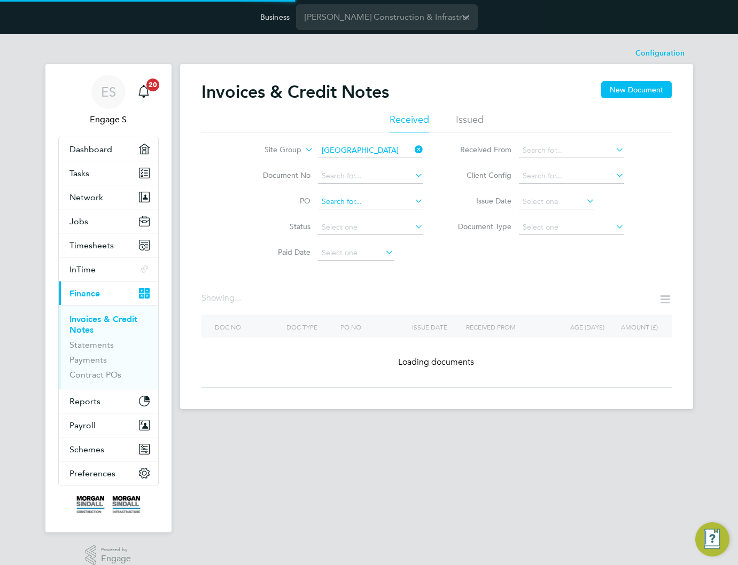
click at [375, 206] on input at bounding box center [370, 202] width 105 height 15
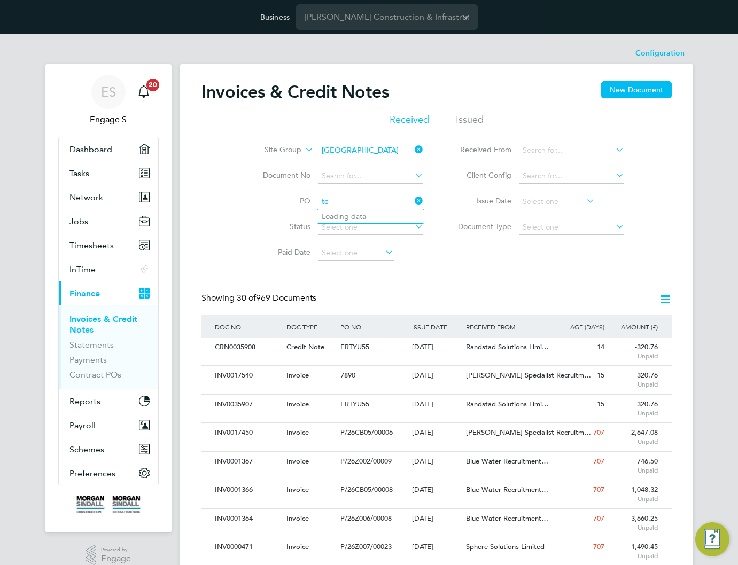
type input "t"
click at [375, 206] on input "p/6" at bounding box center [370, 202] width 105 height 15
type input "p"
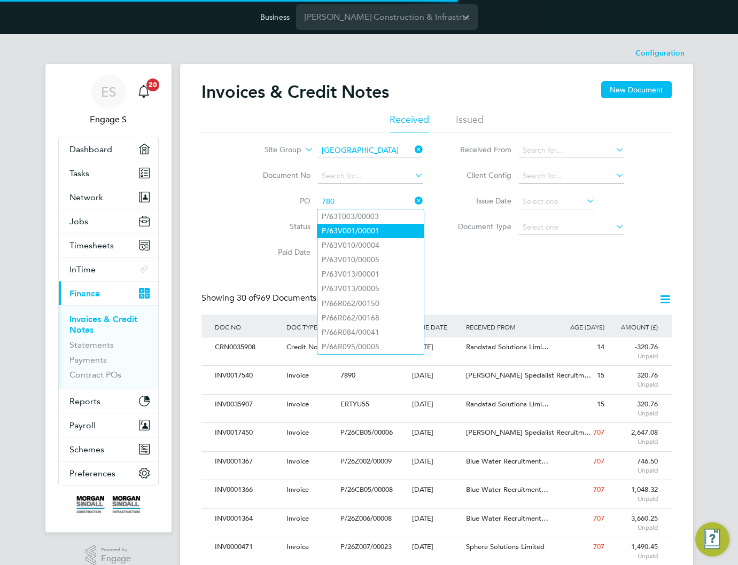
click at [374, 224] on li "P/6 3V001/00001" at bounding box center [370, 231] width 106 height 14
type input "P/63V001/00001"
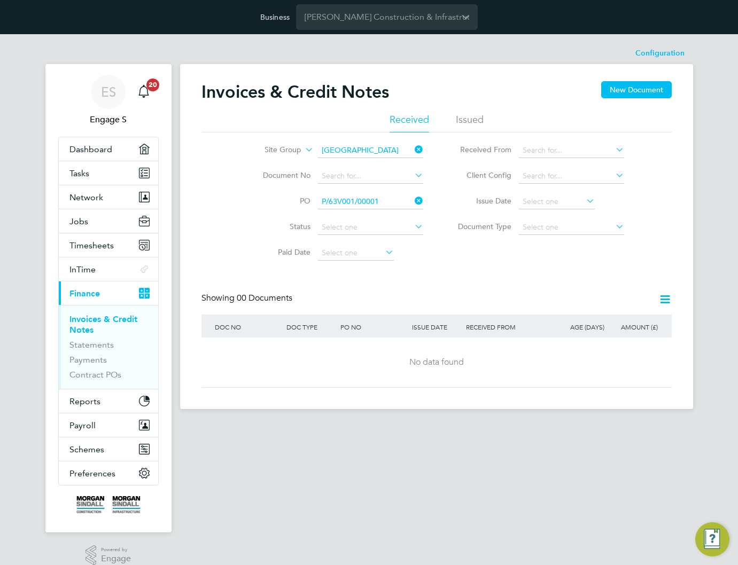
click at [667, 302] on icon at bounding box center [664, 299] width 13 height 13
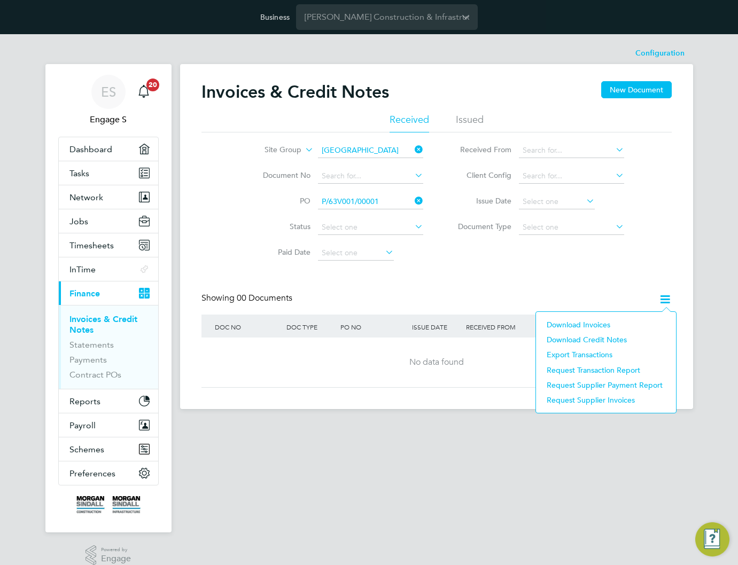
click at [586, 340] on li "Download credit notes" at bounding box center [605, 339] width 129 height 15
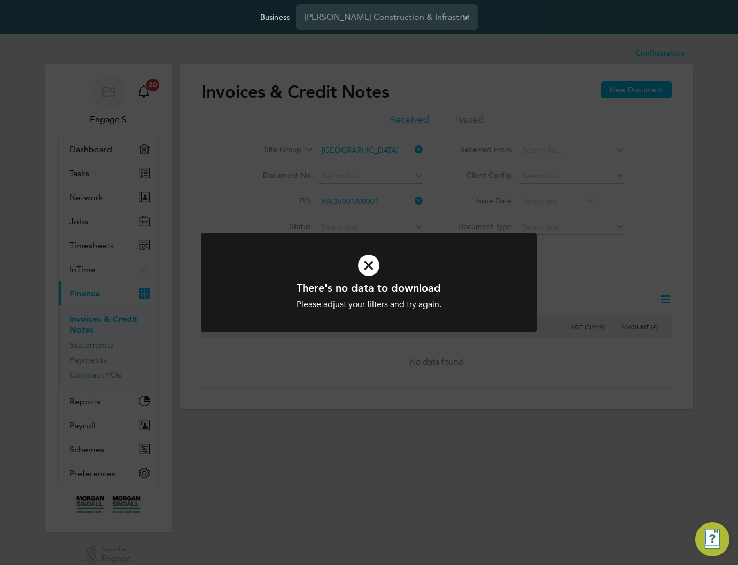
click at [590, 303] on div "There's no data to download Please adjust your filters and try again. Cancel Ok…" at bounding box center [369, 282] width 738 height 565
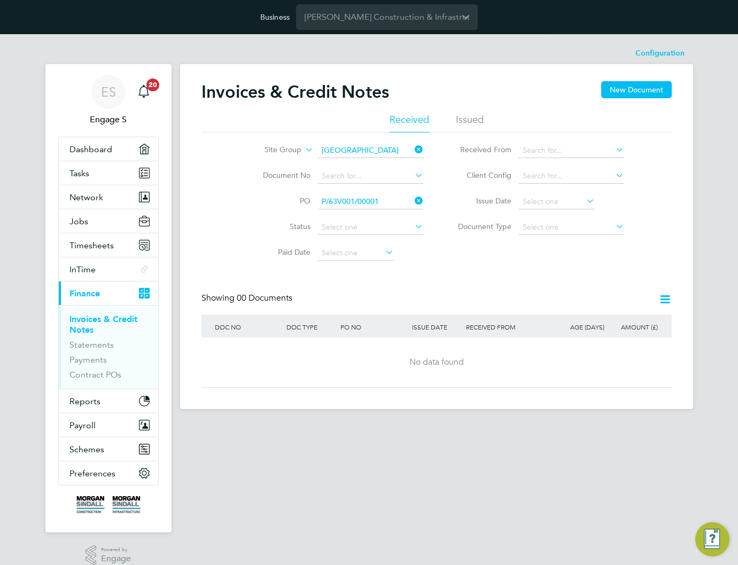
click at [668, 297] on icon at bounding box center [664, 299] width 13 height 13
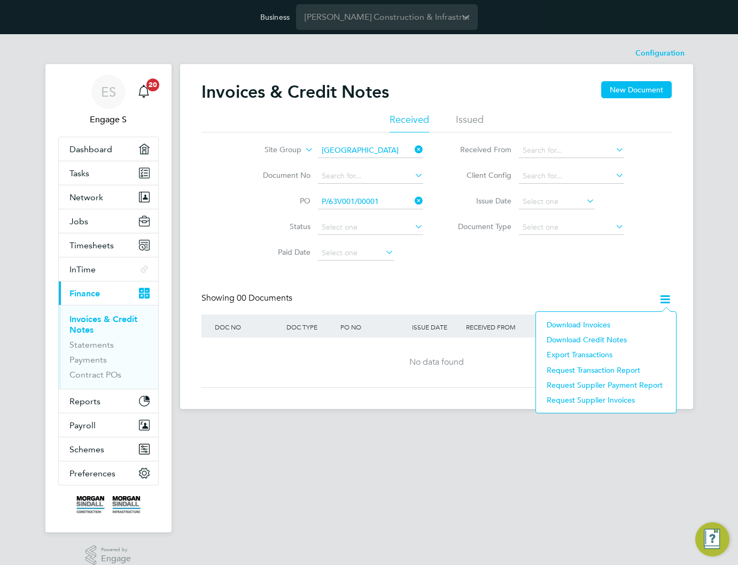
click at [600, 324] on li "Download invoices" at bounding box center [605, 324] width 129 height 15
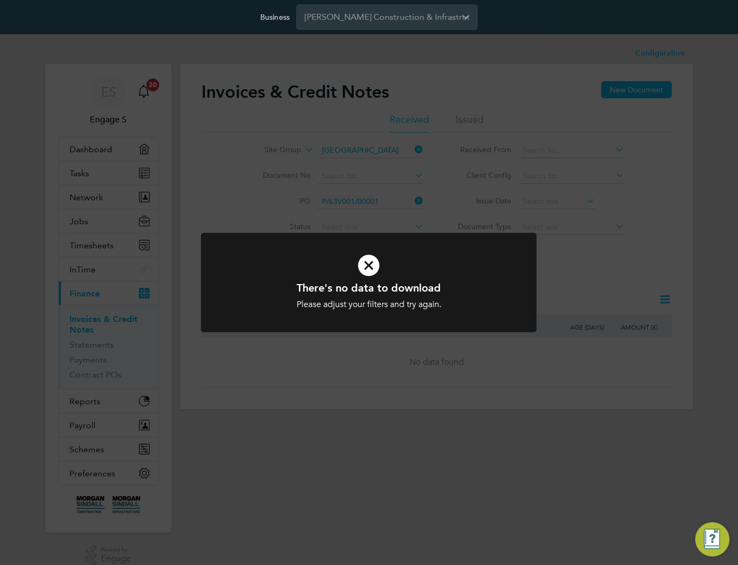
click at [590, 284] on div "There's no data to download Please adjust your filters and try again. Cancel Ok…" at bounding box center [369, 282] width 738 height 565
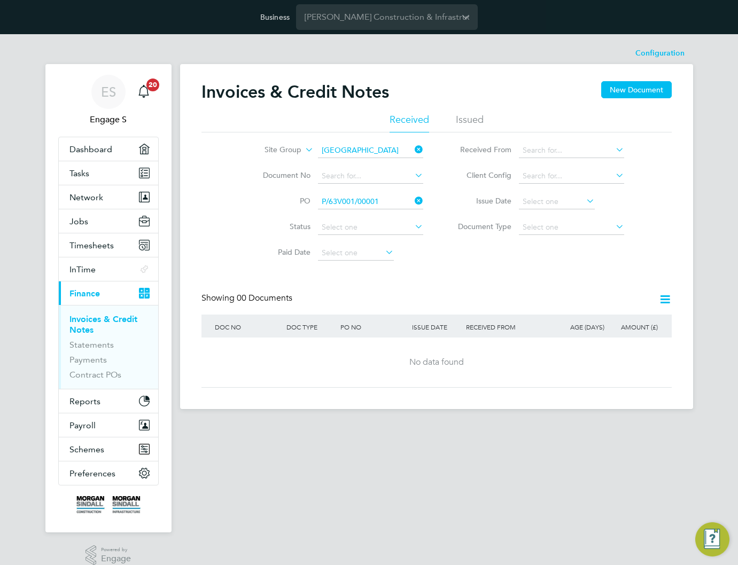
click at [413, 198] on icon at bounding box center [413, 200] width 0 height 15
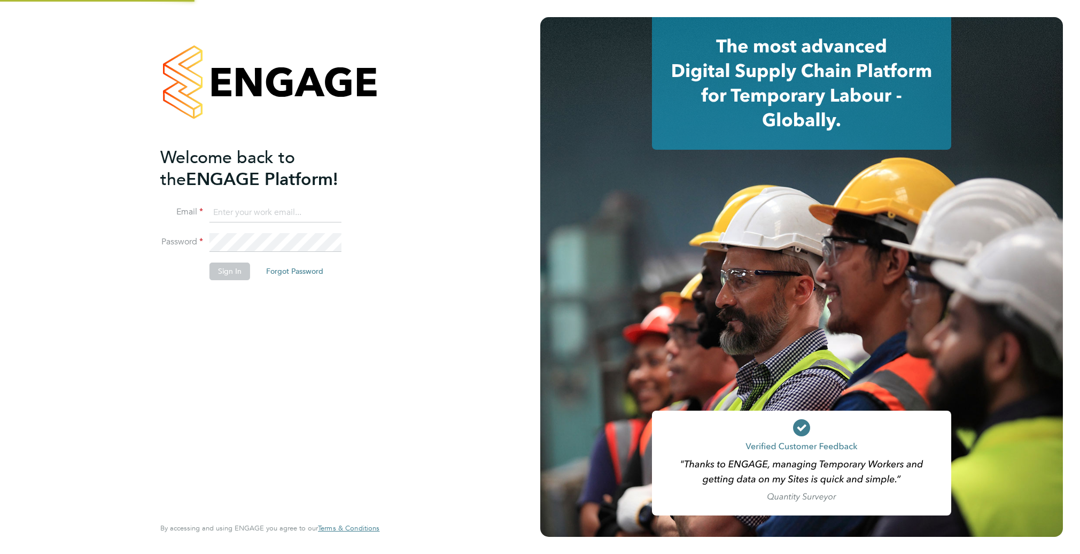
type input "[EMAIL_ADDRESS][DOMAIN_NAME]"
click at [221, 274] on button "Sign In" at bounding box center [230, 270] width 41 height 17
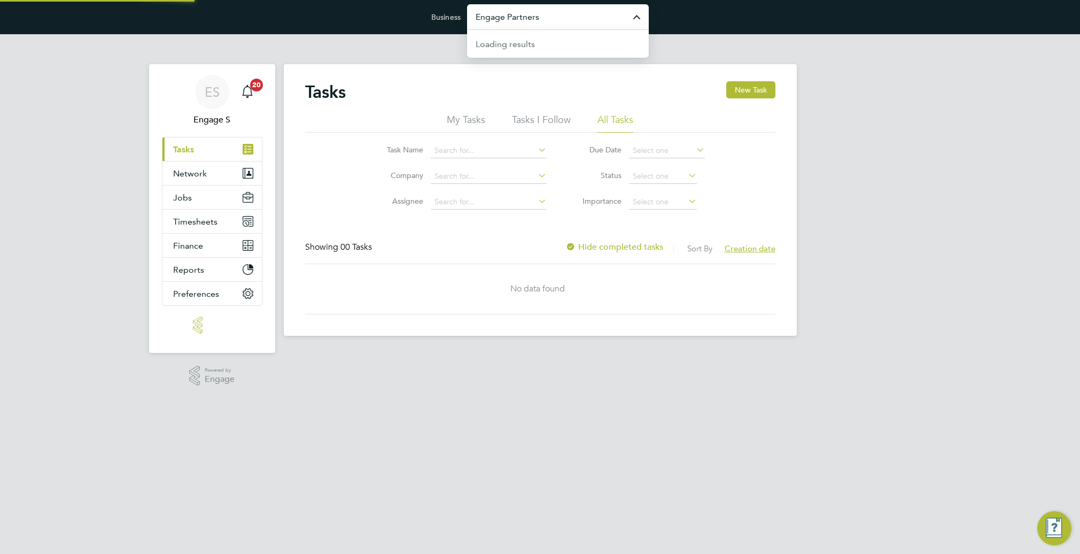
click at [571, 19] on input "Engage Partners" at bounding box center [558, 16] width 182 height 25
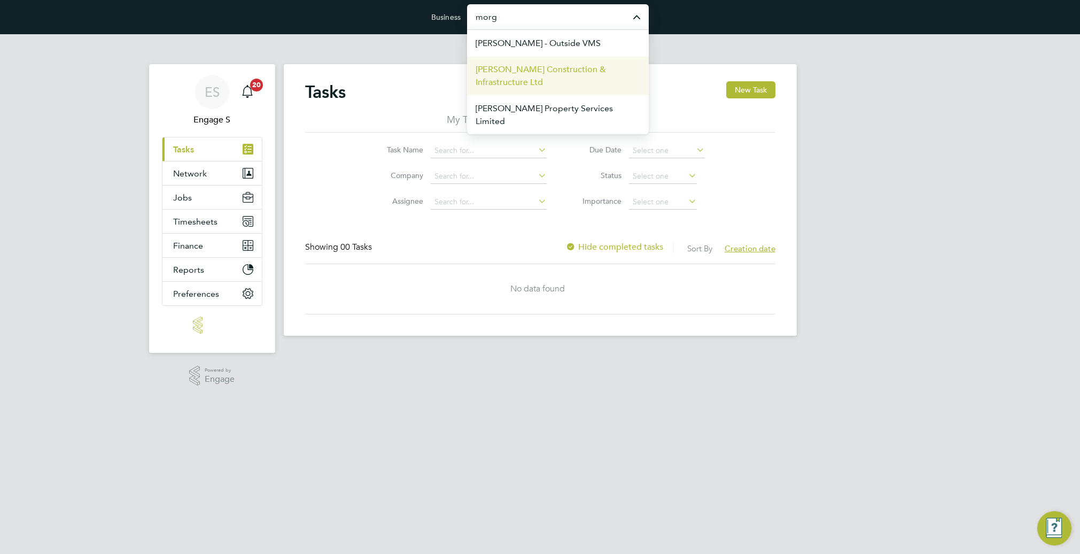
click at [551, 75] on span "[PERSON_NAME] Construction & Infrastructure Ltd" at bounding box center [558, 76] width 165 height 26
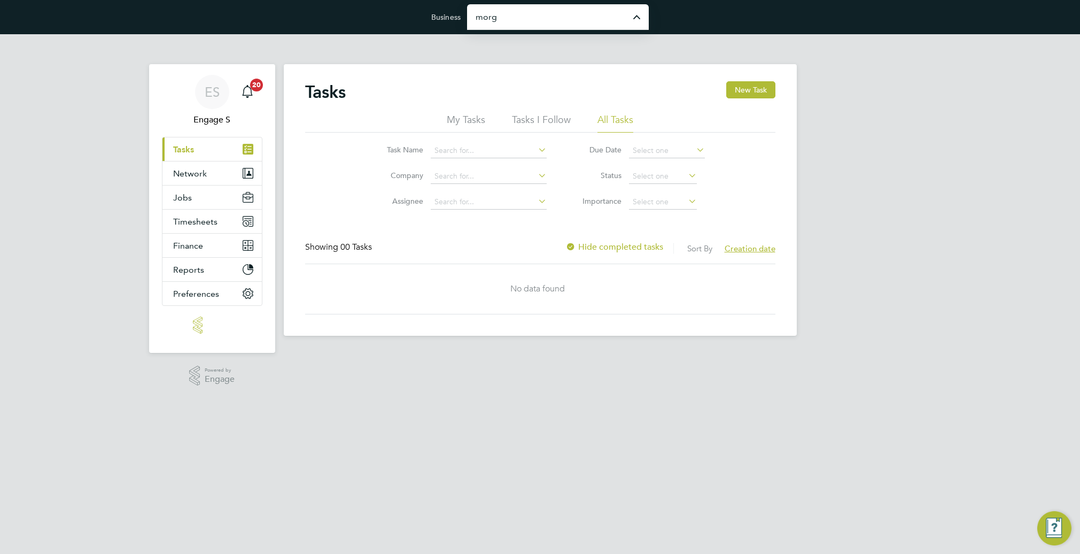
type input "[PERSON_NAME] Construction & Infrastructure Ltd"
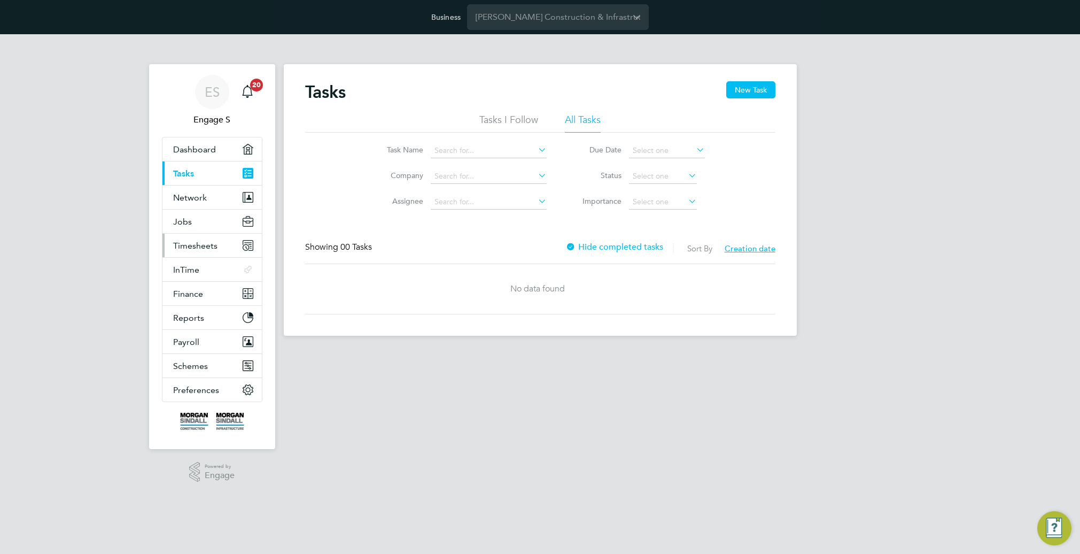
click at [190, 247] on span "Timesheets" at bounding box center [195, 246] width 44 height 10
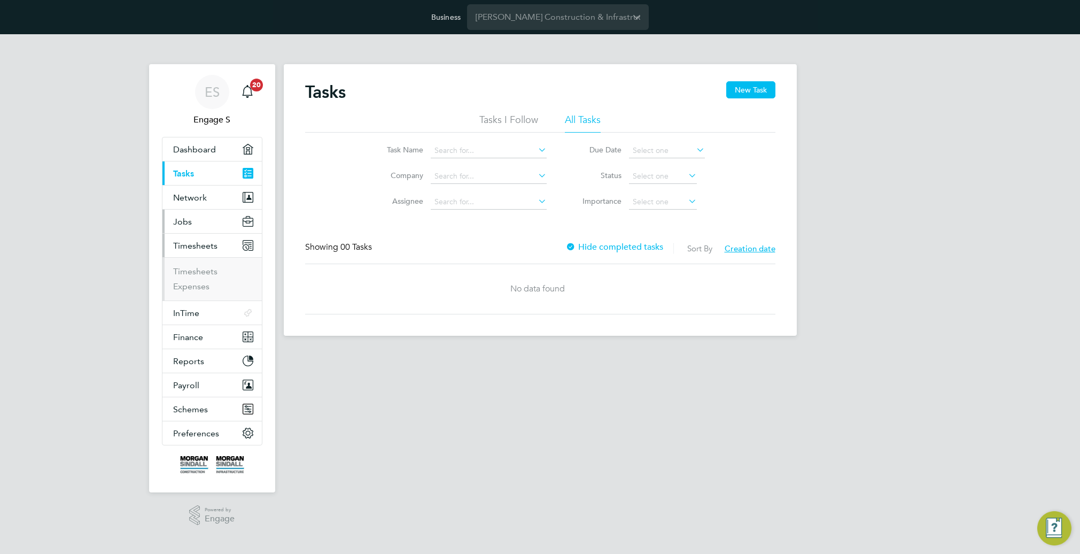
click at [184, 220] on span "Jobs" at bounding box center [182, 221] width 19 height 10
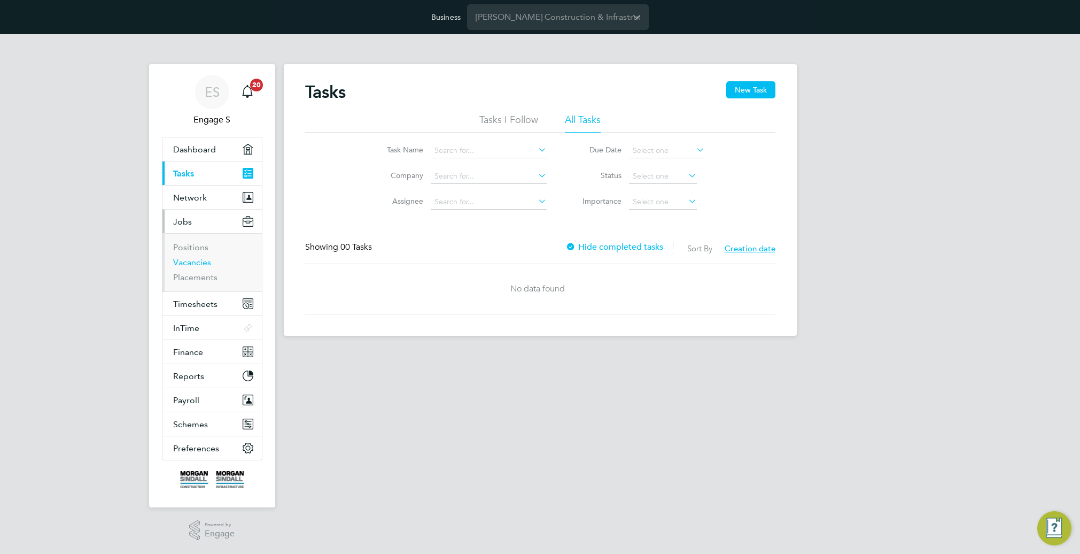
click at [191, 263] on link "Vacancies" at bounding box center [192, 262] width 38 height 10
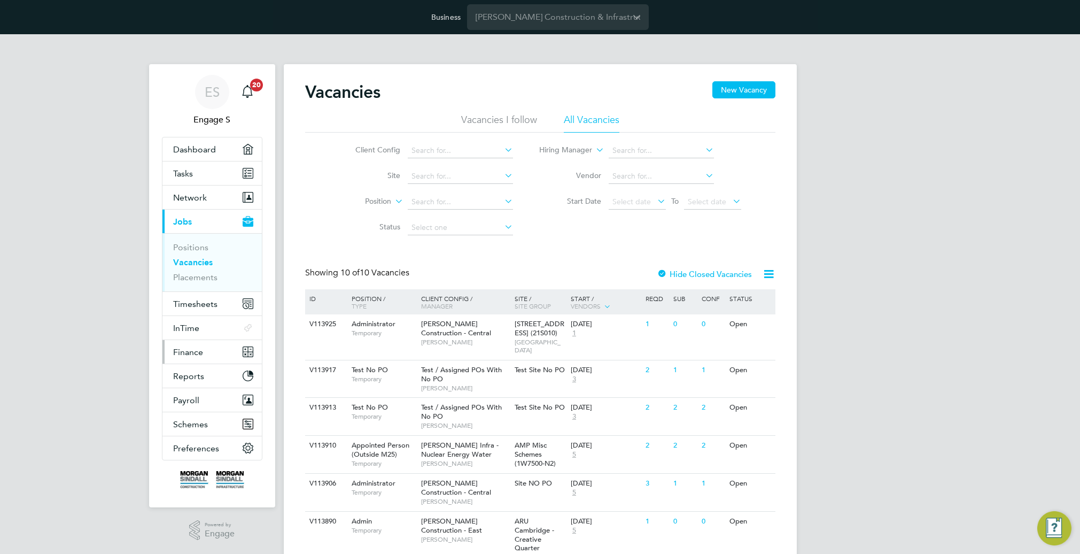
click at [199, 350] on span "Finance" at bounding box center [188, 352] width 30 height 10
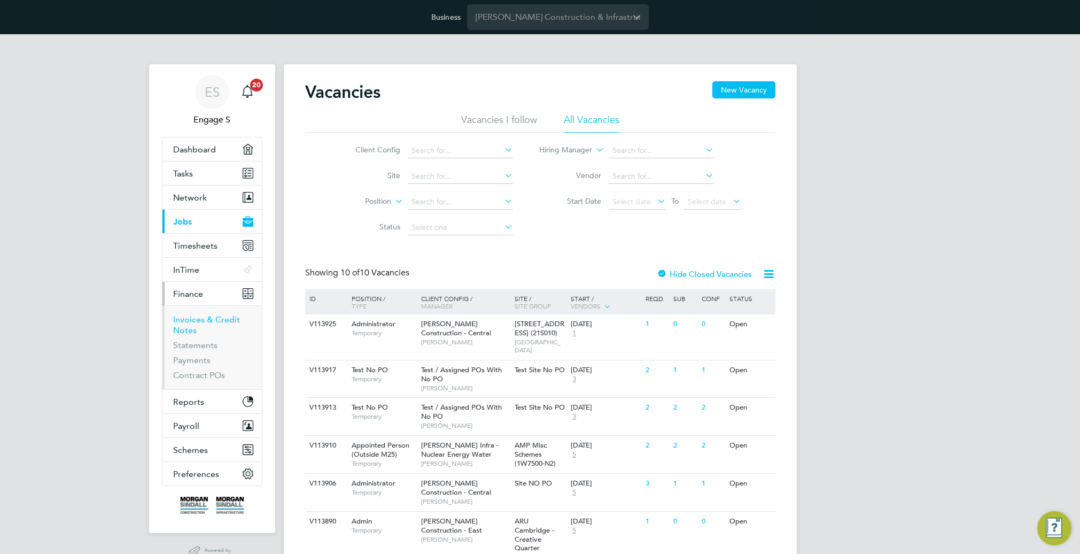
click at [188, 322] on link "Invoices & Credit Notes" at bounding box center [206, 324] width 67 height 21
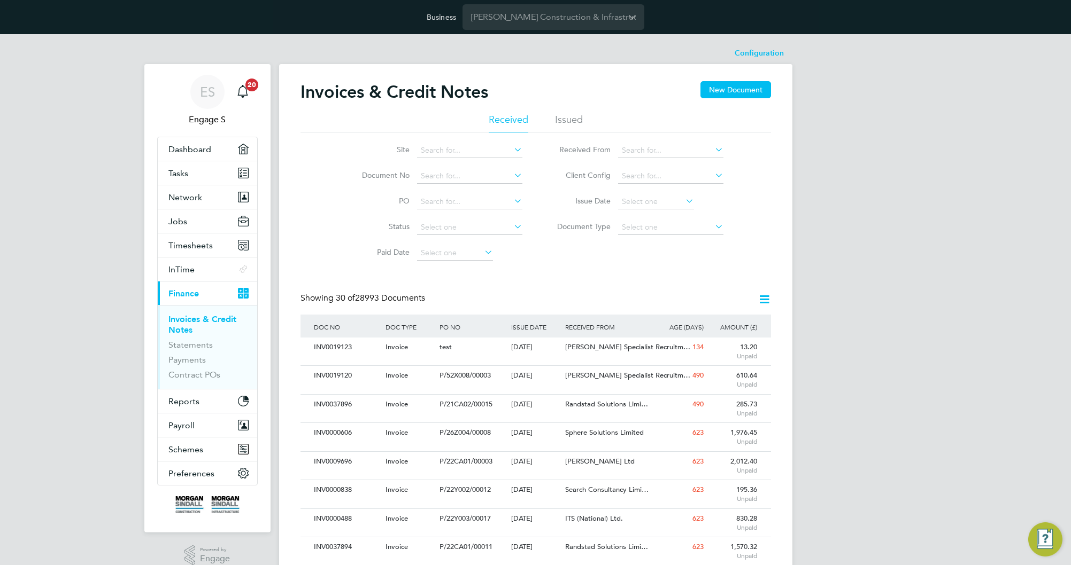
click at [486, 151] on input at bounding box center [469, 150] width 105 height 15
click at [486, 260] on li "A45 [GEOGRAPHIC_DATA] (100317)" at bounding box center [515, 267] width 199 height 14
type input "A45 [GEOGRAPHIC_DATA] (100317)"
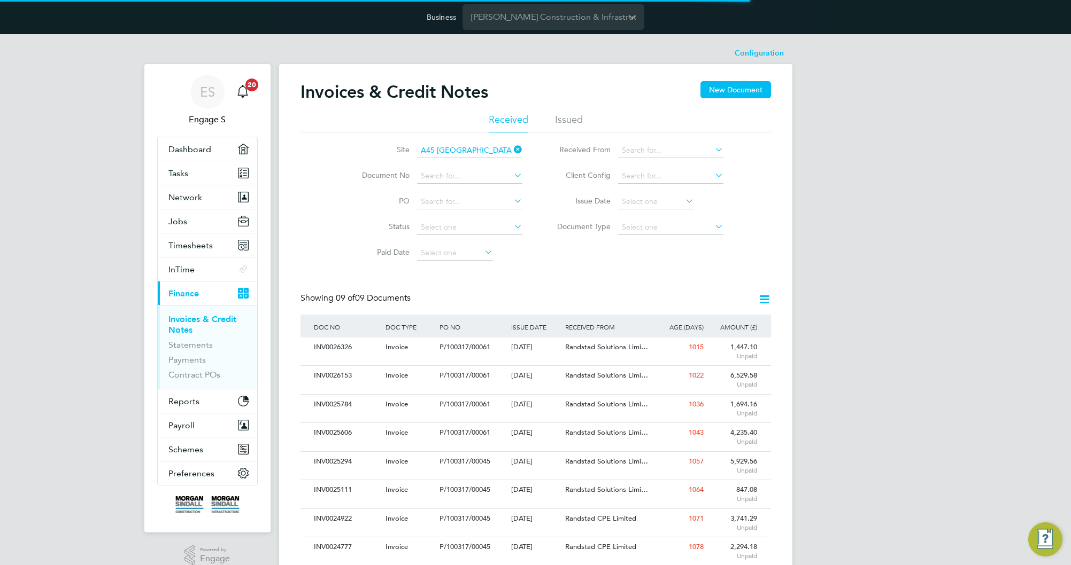
scroll to position [20, 73]
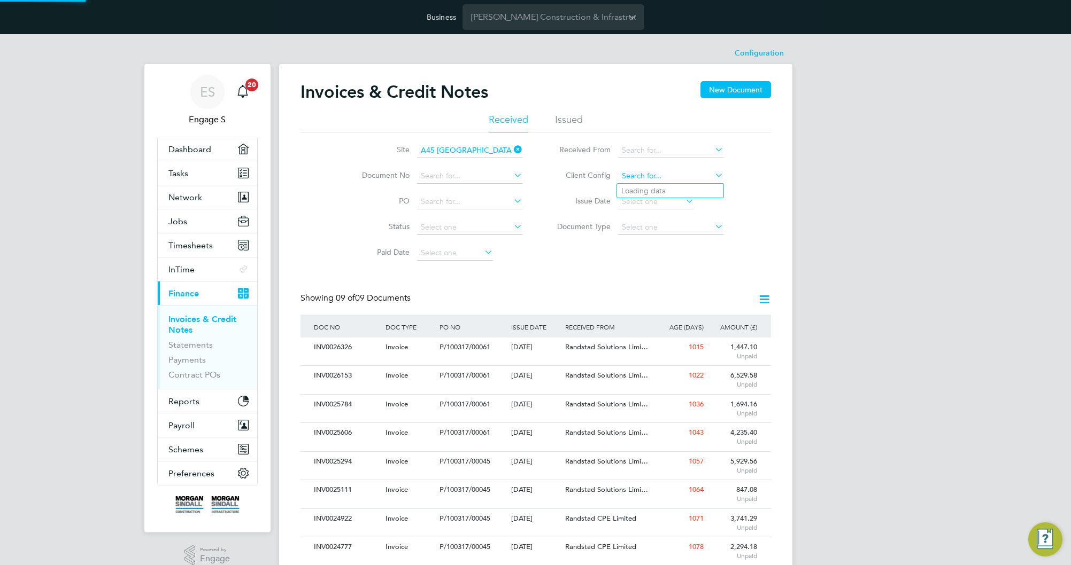
click at [692, 177] on input at bounding box center [670, 176] width 105 height 15
click at [687, 309] on li "[PERSON_NAME] Construction - South" at bounding box center [704, 316] width 174 height 14
type input "[PERSON_NAME] Construction - South"
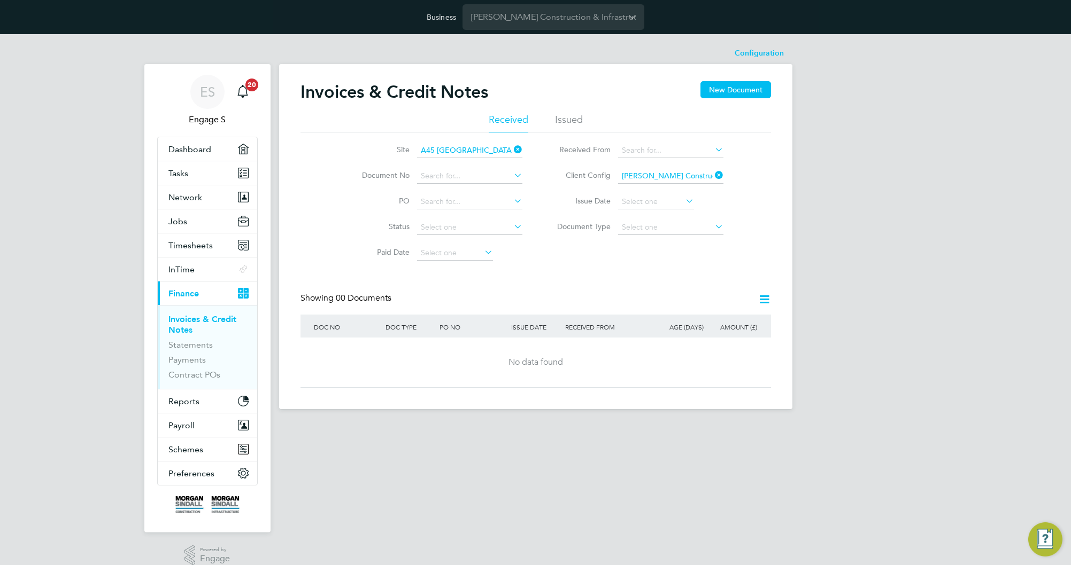
click at [766, 300] on icon at bounding box center [763, 299] width 13 height 13
click at [676, 227] on input at bounding box center [670, 227] width 105 height 15
click at [663, 256] on li "Credit notes" at bounding box center [670, 256] width 106 height 14
type input "Credit notes"
click at [763, 295] on icon at bounding box center [763, 299] width 13 height 13
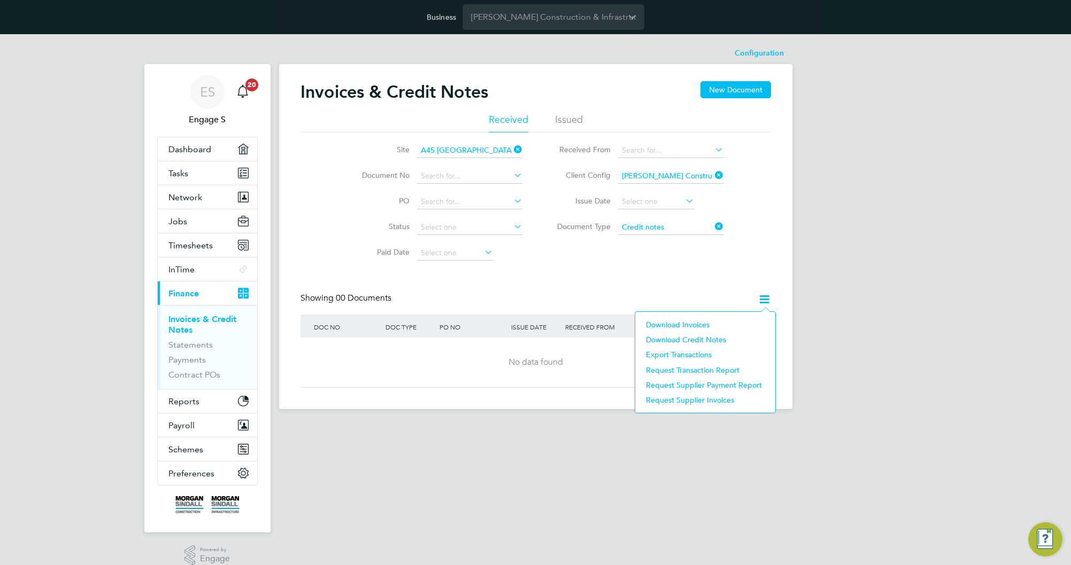
click at [693, 338] on li "Download credit notes" at bounding box center [704, 339] width 129 height 15
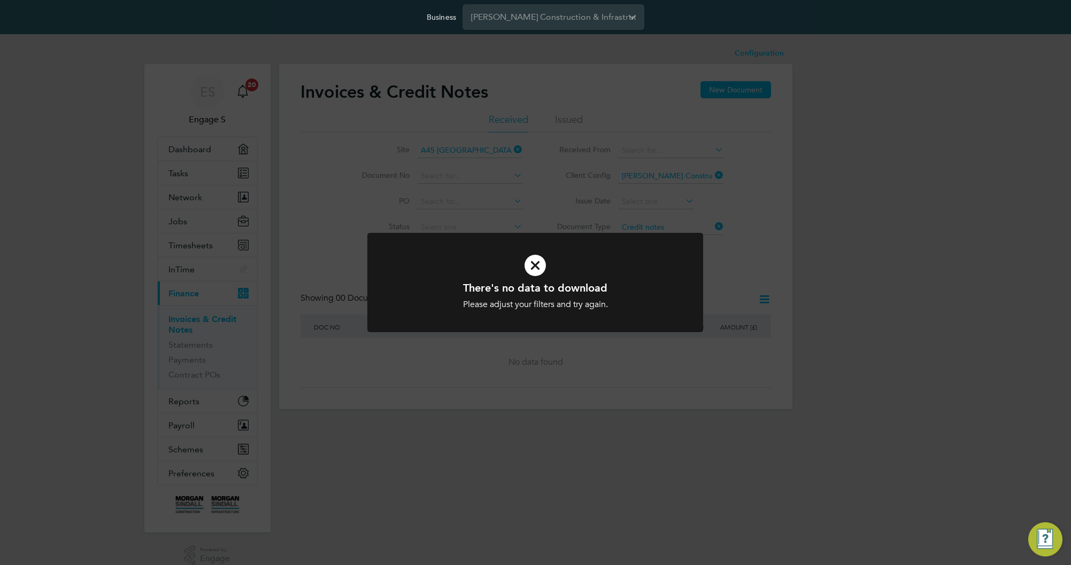
click at [753, 268] on div "There's no data to download Please adjust your filters and try again. Cancel Ok…" at bounding box center [535, 282] width 1071 height 565
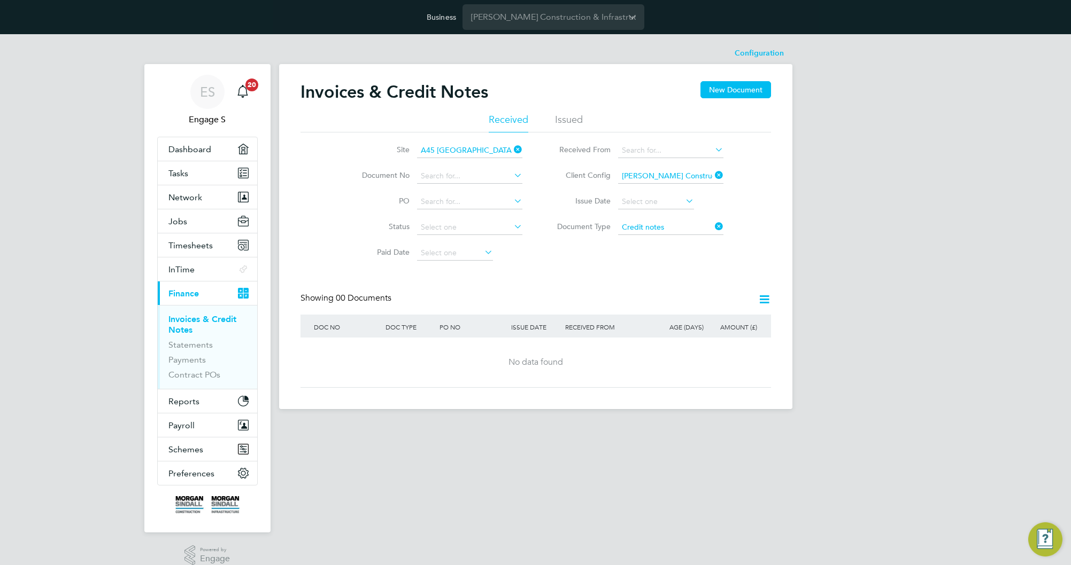
click at [712, 173] on icon at bounding box center [712, 175] width 0 height 15
click at [477, 231] on input at bounding box center [469, 227] width 105 height 15
click at [636, 269] on div "Invoices & Credit Notes New Document Received Issued Site A45 [GEOGRAPHIC_DATA]…" at bounding box center [535, 234] width 470 height 307
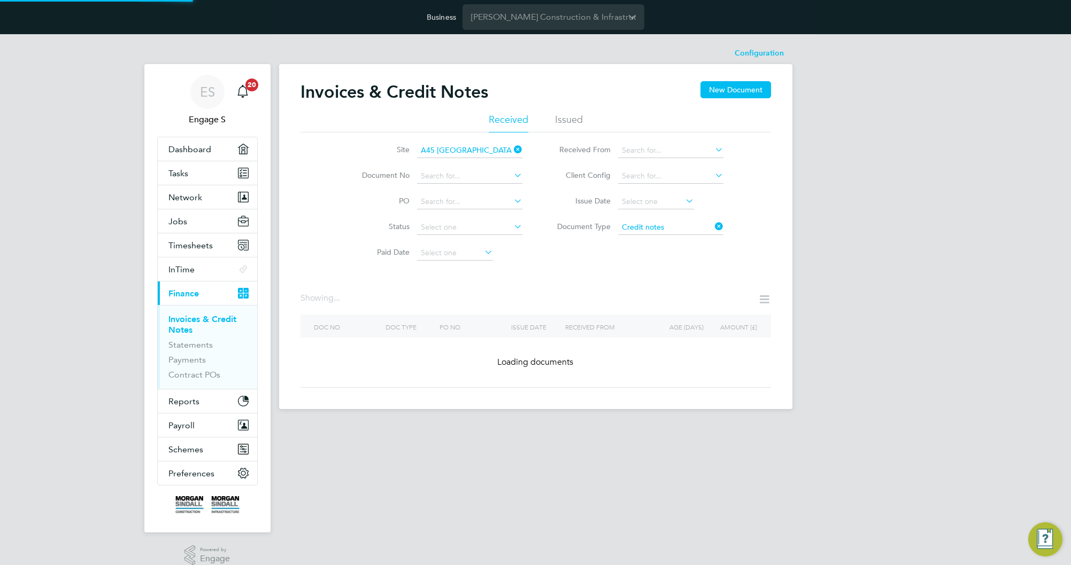
click at [769, 297] on icon at bounding box center [763, 299] width 13 height 13
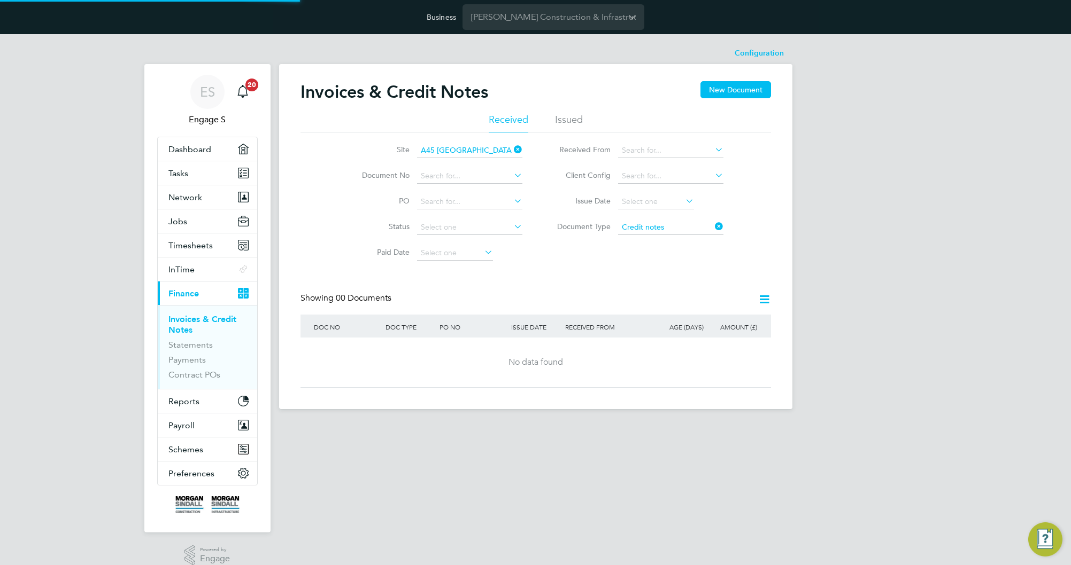
click at [765, 299] on icon at bounding box center [763, 299] width 13 height 13
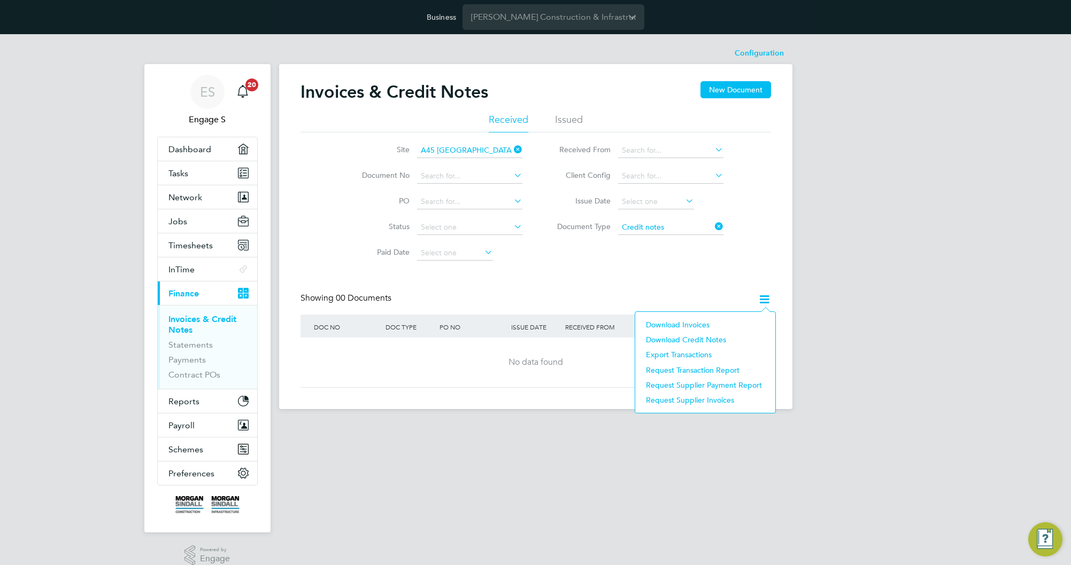
click at [707, 340] on li "Download credit notes" at bounding box center [704, 339] width 129 height 15
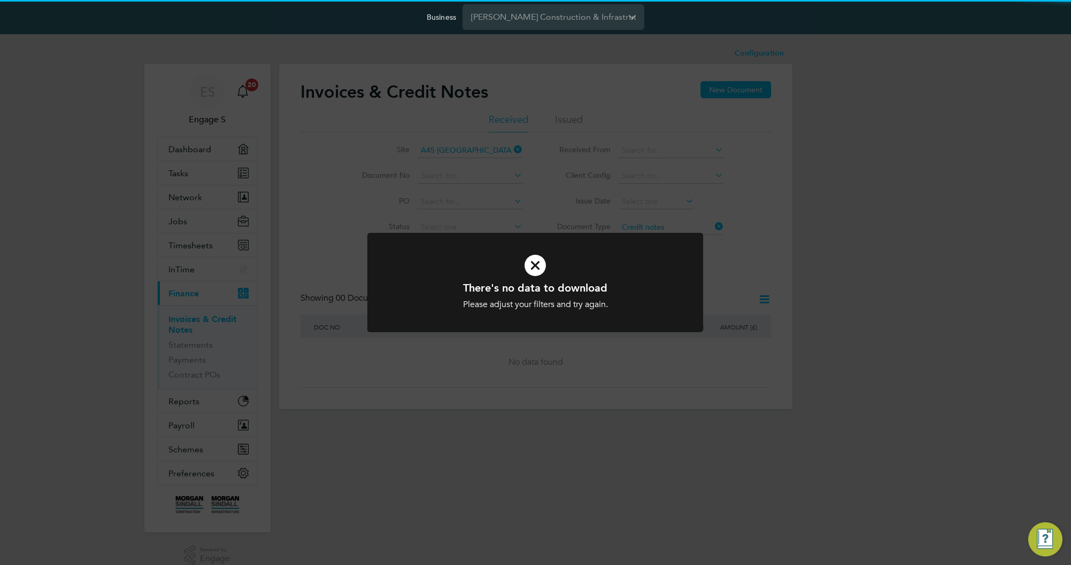
click at [728, 282] on div "There's no data to download Please adjust your filters and try again. Cancel Ok…" at bounding box center [535, 282] width 1071 height 565
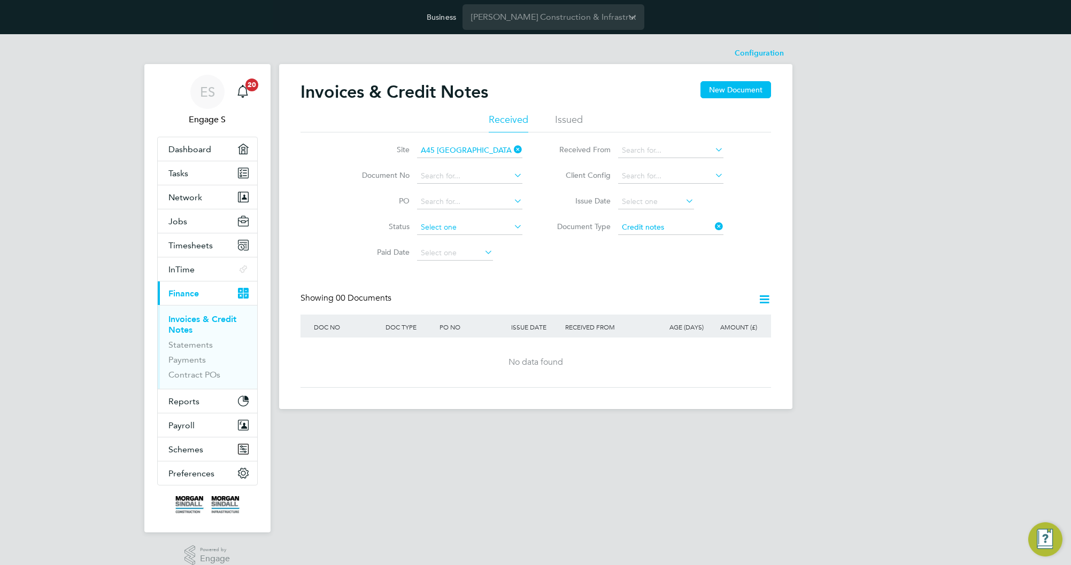
click at [487, 226] on input at bounding box center [469, 227] width 105 height 15
click at [459, 251] on li "Unpaid" at bounding box center [469, 256] width 106 height 14
type input "Unpaid"
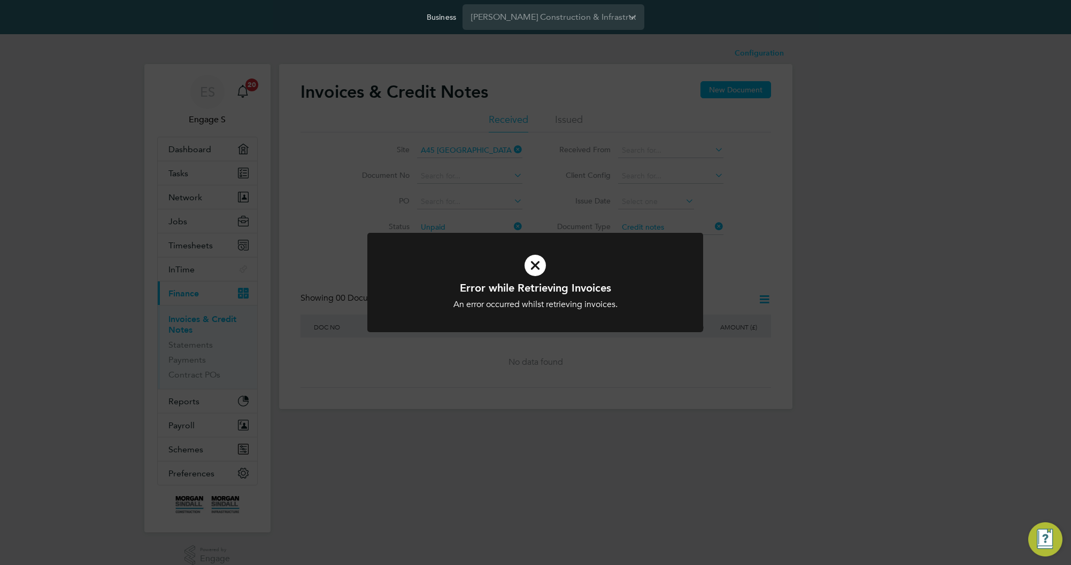
click at [735, 279] on div "Error while Retrieving Invoices An error occurred whilst retrieving invoices. C…" at bounding box center [535, 282] width 1071 height 565
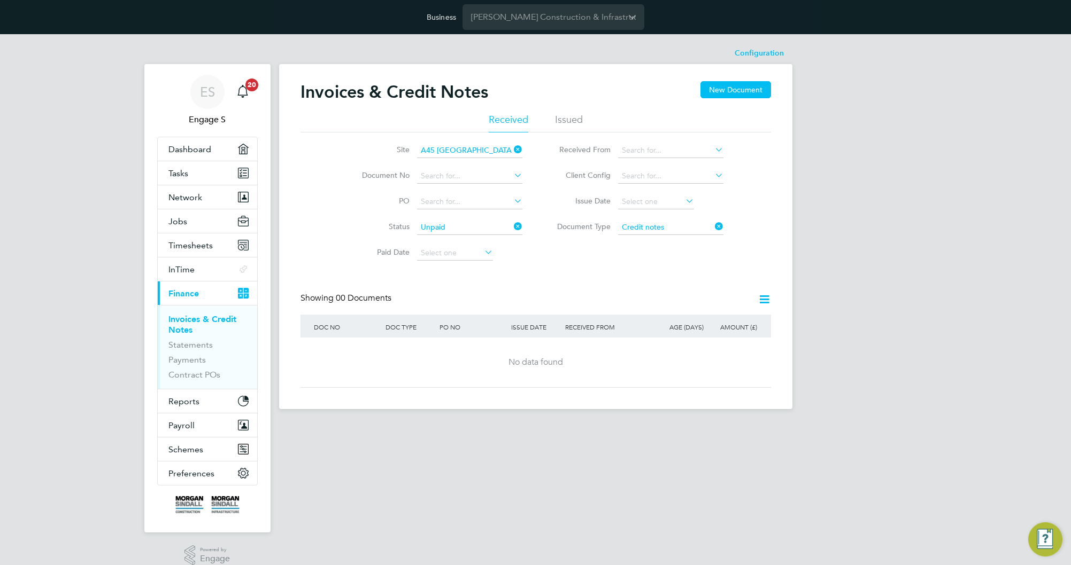
click at [512, 224] on icon at bounding box center [512, 226] width 0 height 15
